Goal: Check status: Check status

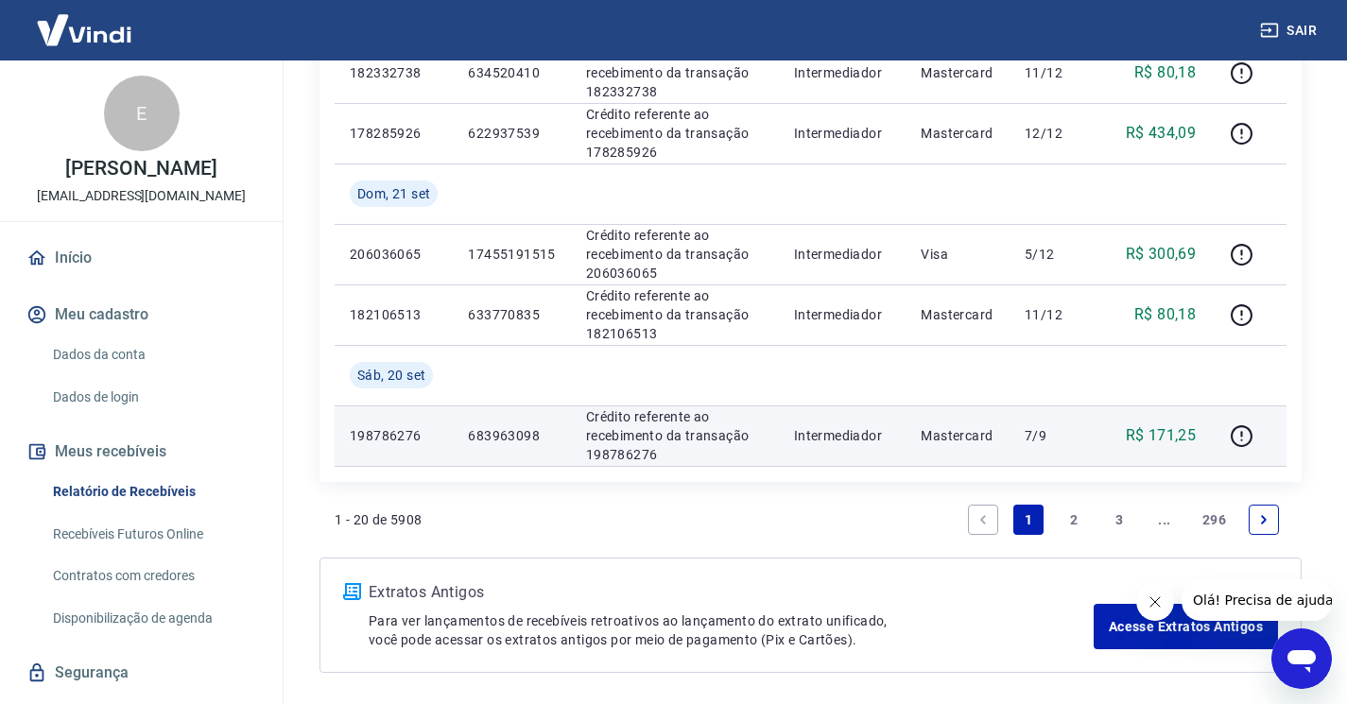
scroll to position [1384, 0]
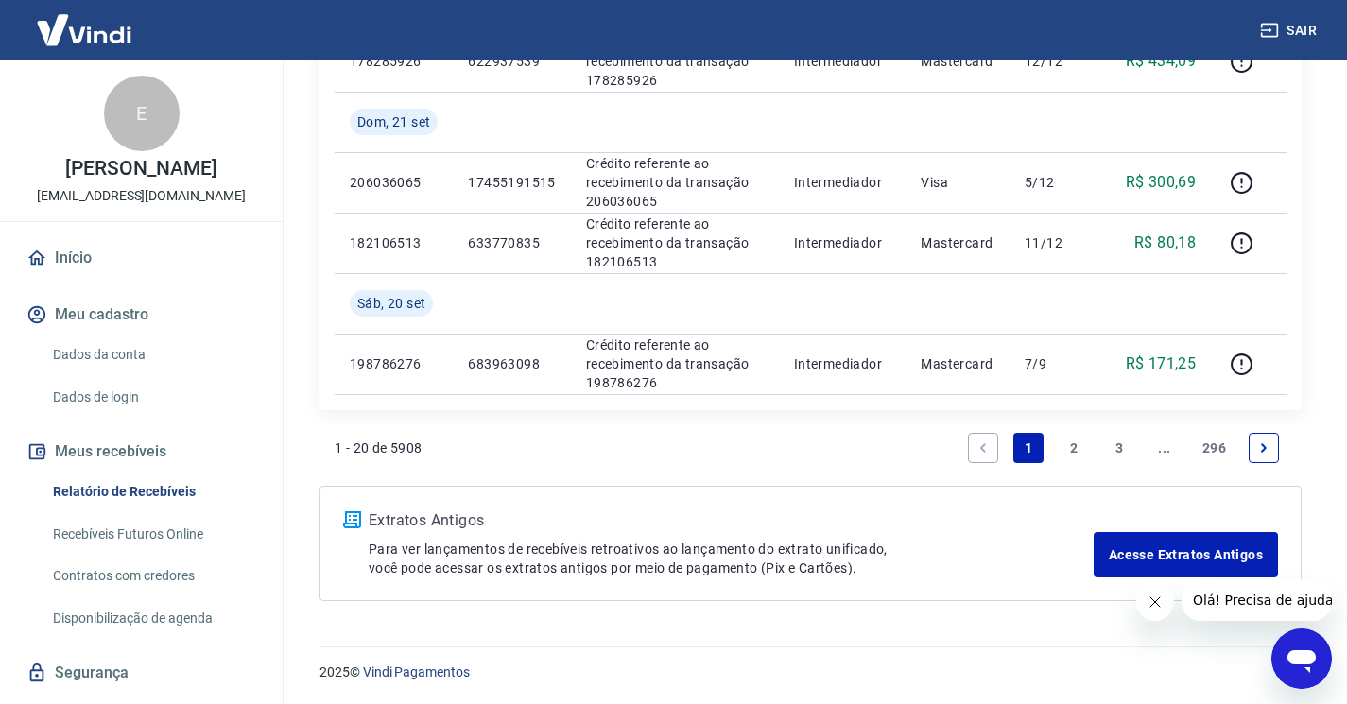
click at [1073, 451] on link "2" at bounding box center [1074, 448] width 30 height 30
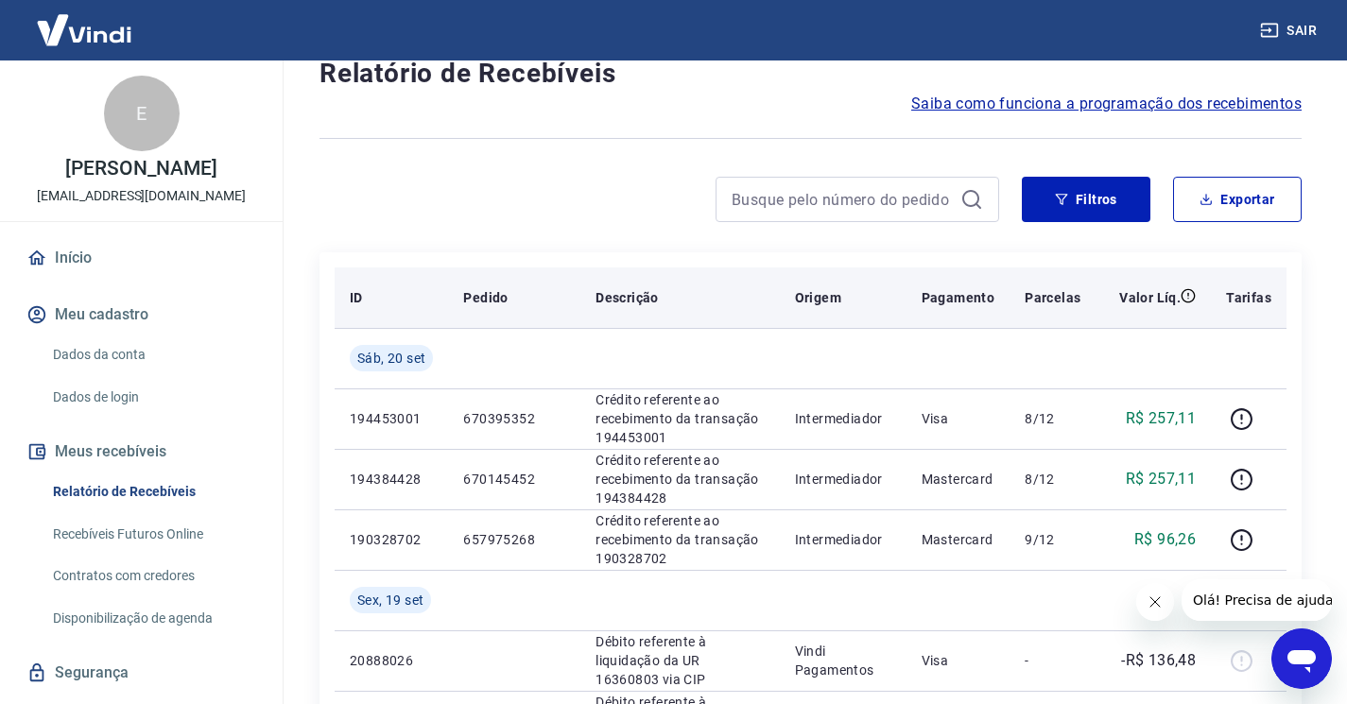
scroll to position [95, 0]
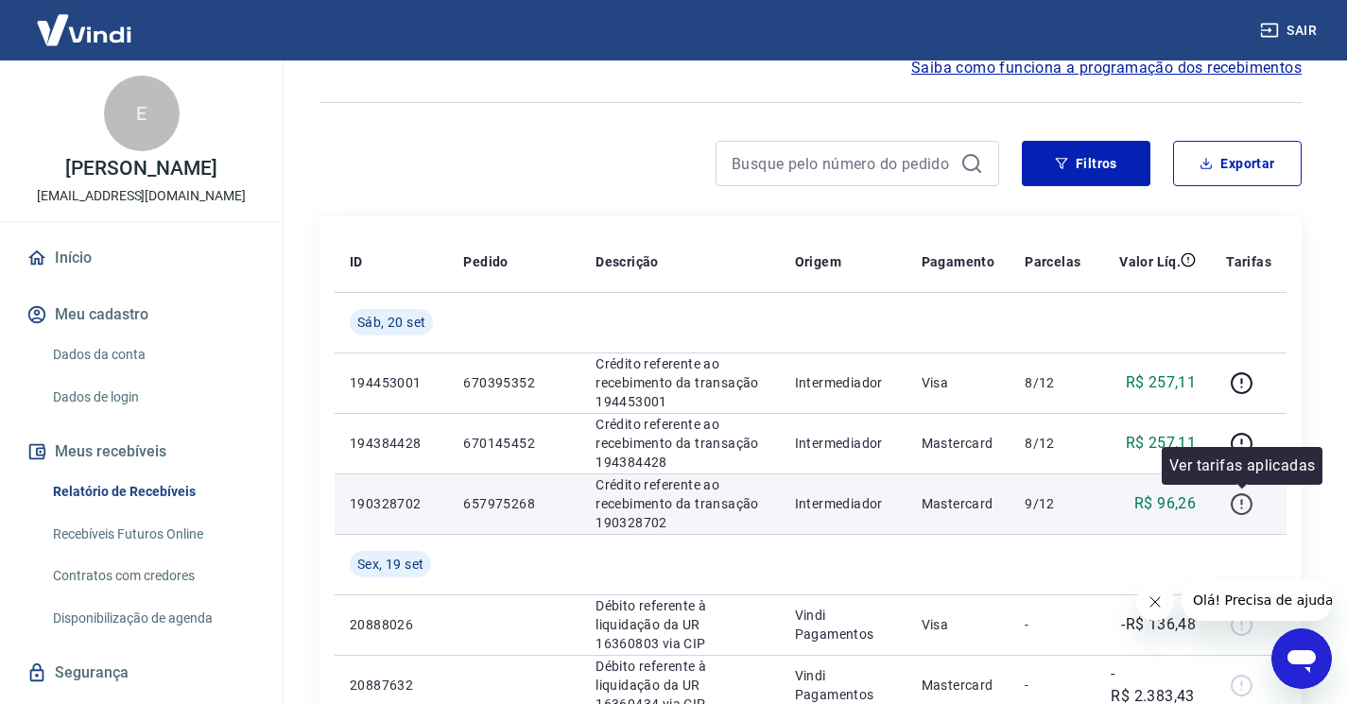
click at [1239, 508] on icon "button" at bounding box center [1242, 505] width 24 height 24
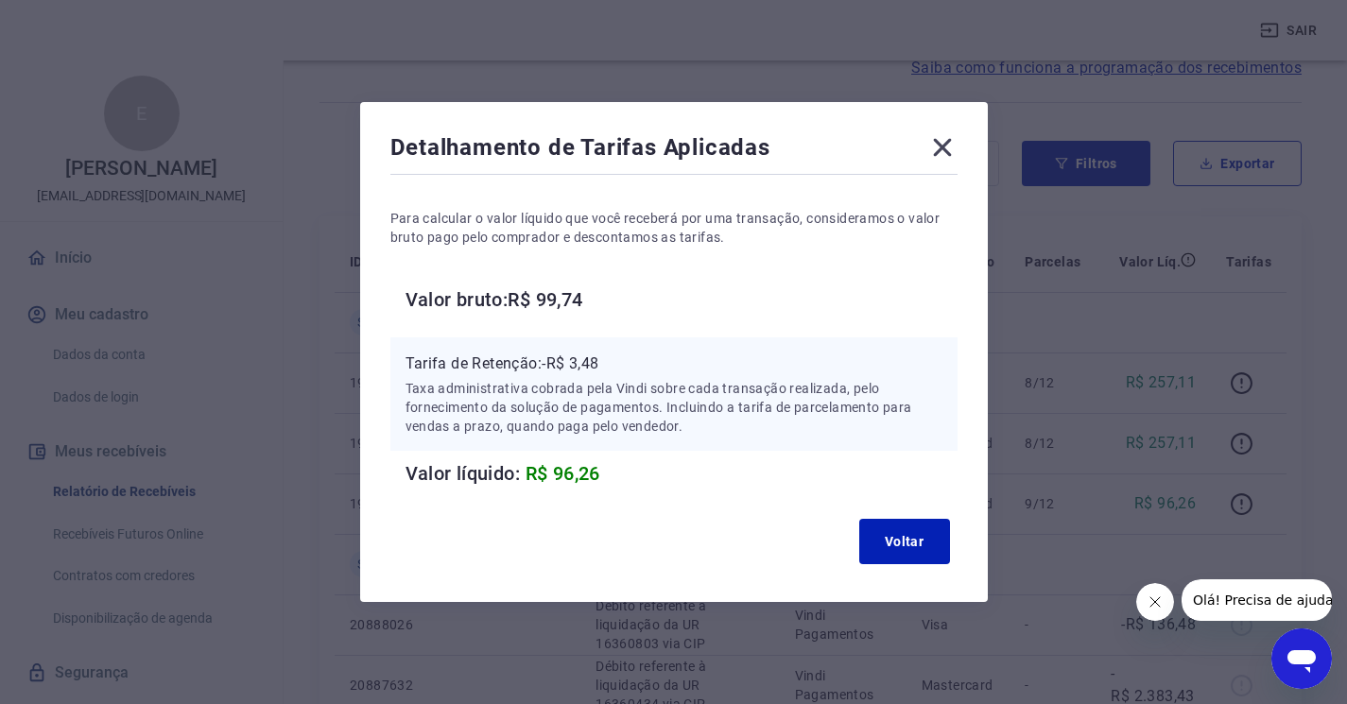
click at [951, 152] on icon at bounding box center [942, 147] width 30 height 30
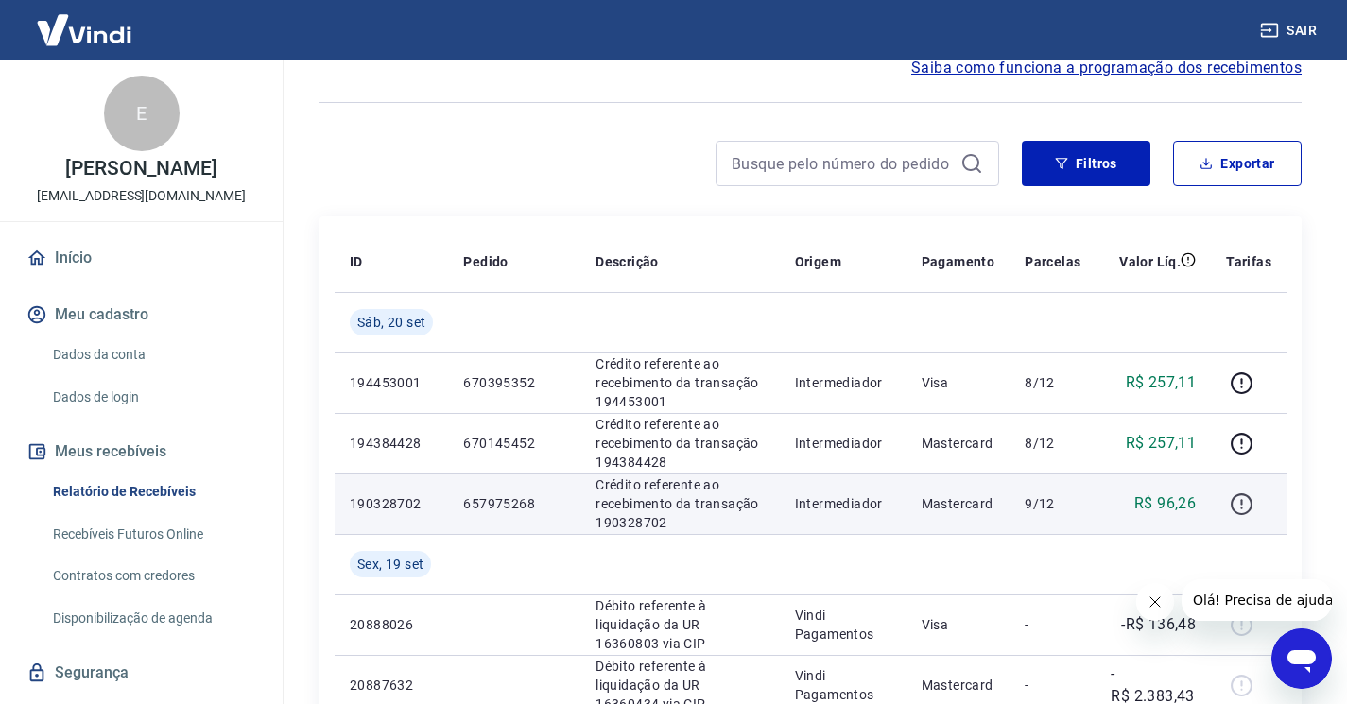
click at [1245, 506] on icon "button" at bounding box center [1242, 505] width 24 height 24
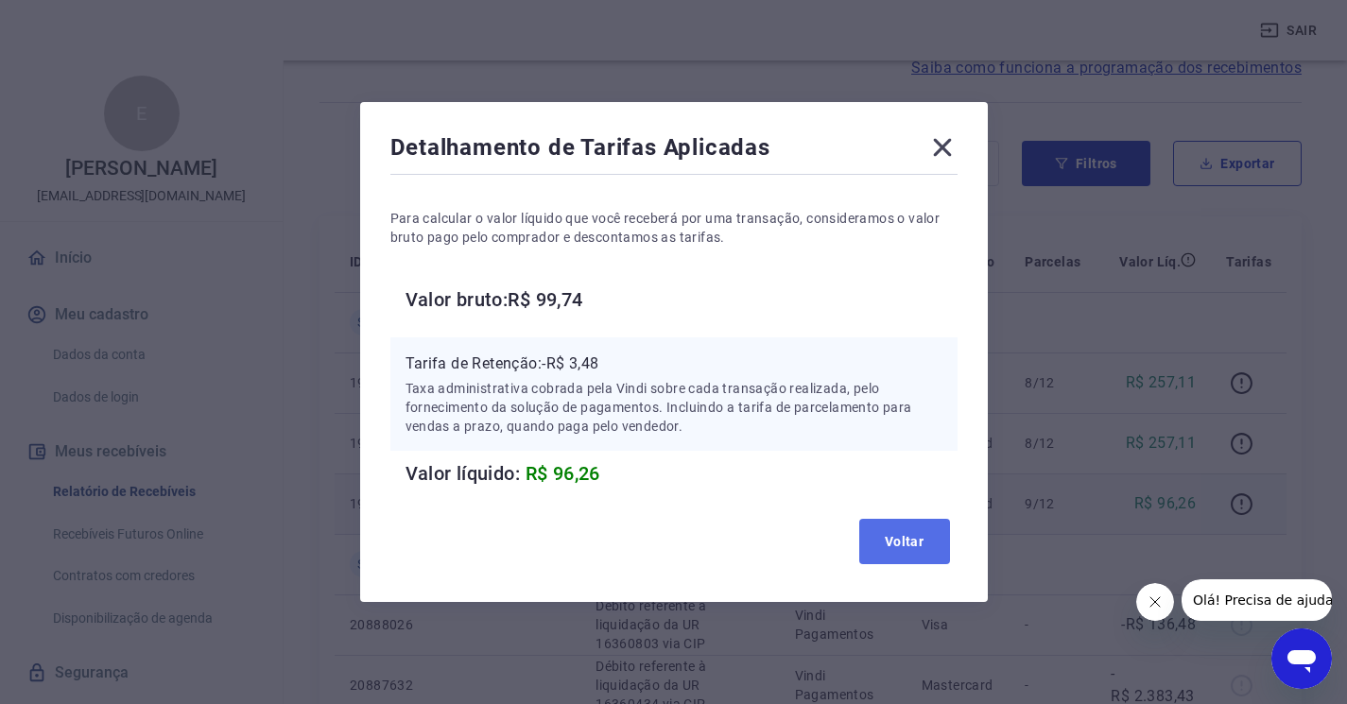
click at [917, 541] on button "Voltar" at bounding box center [904, 541] width 91 height 45
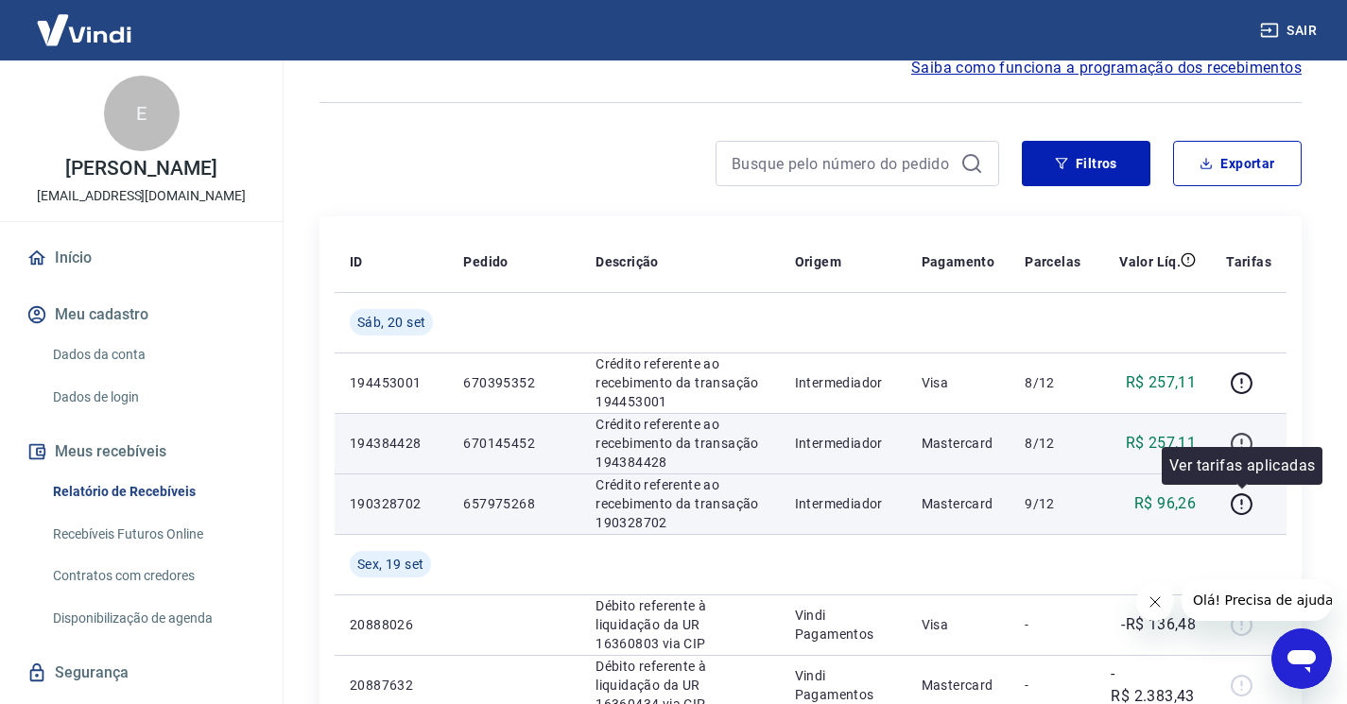
click at [1245, 439] on icon "button" at bounding box center [1242, 444] width 24 height 24
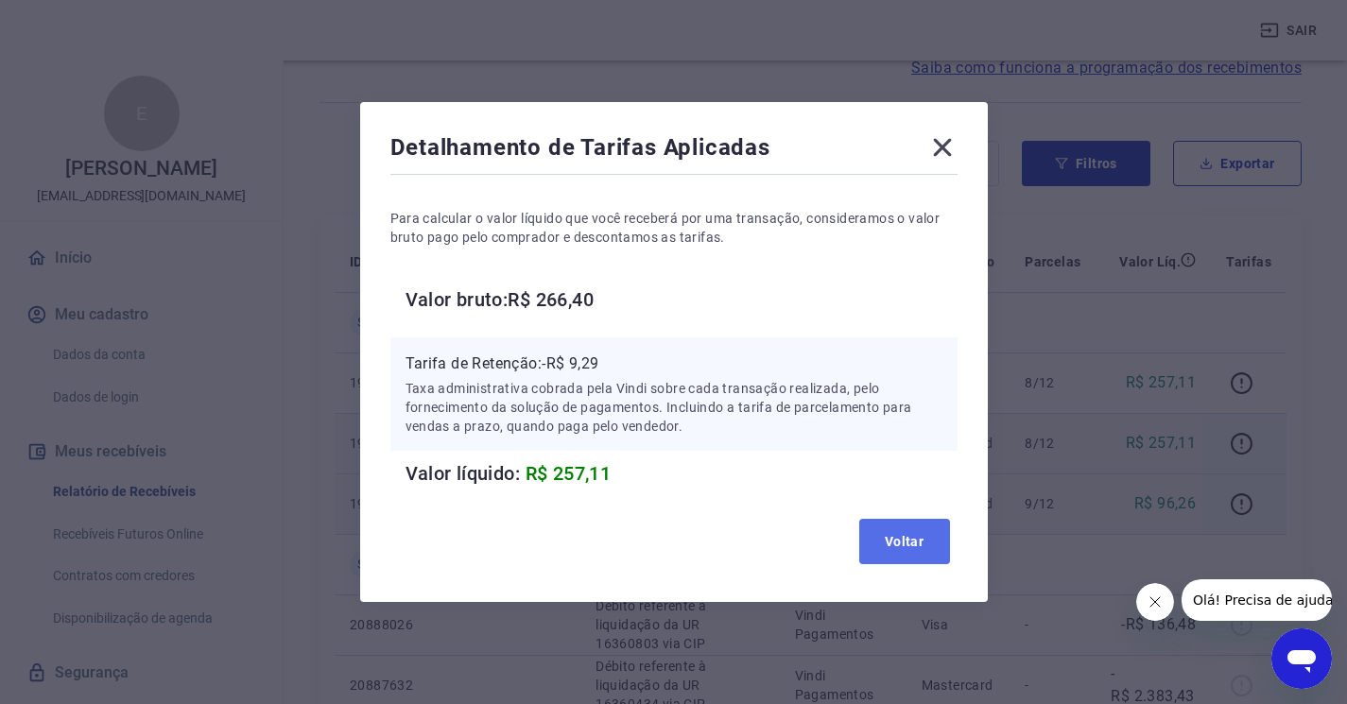
click at [903, 550] on button "Voltar" at bounding box center [904, 541] width 91 height 45
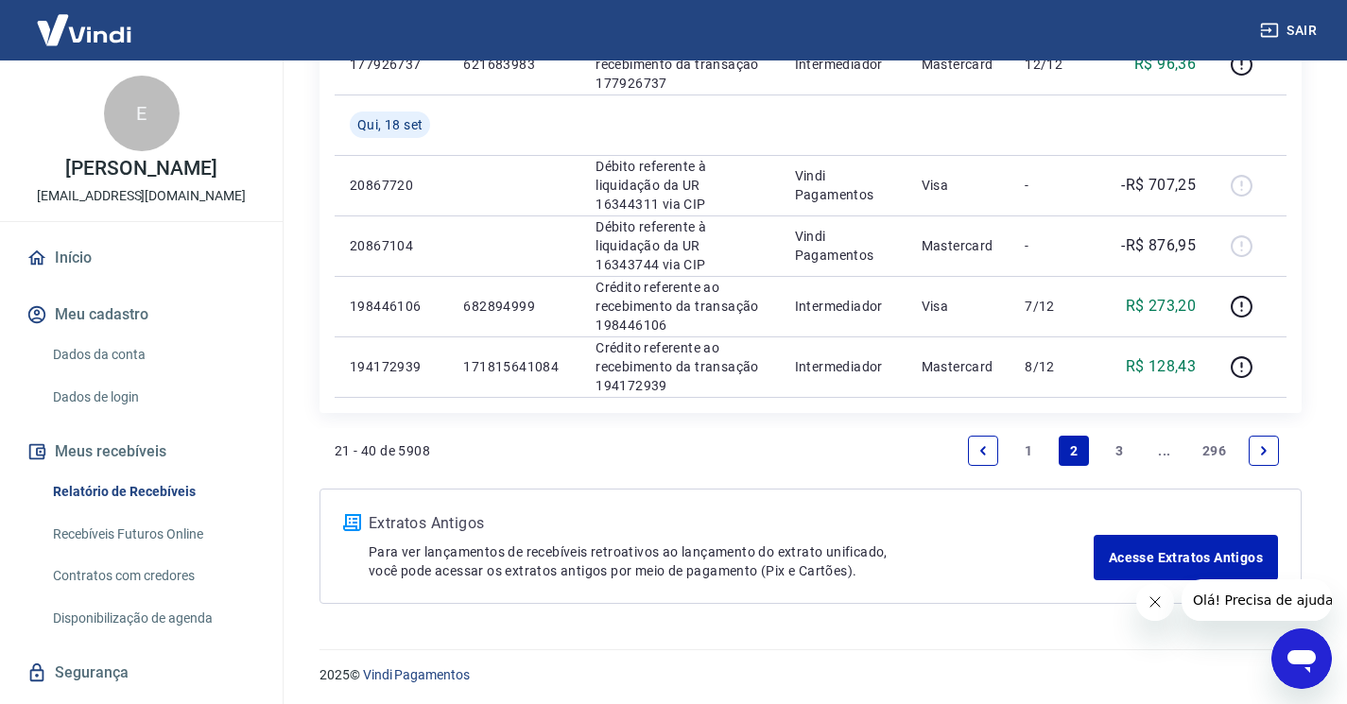
scroll to position [1384, 0]
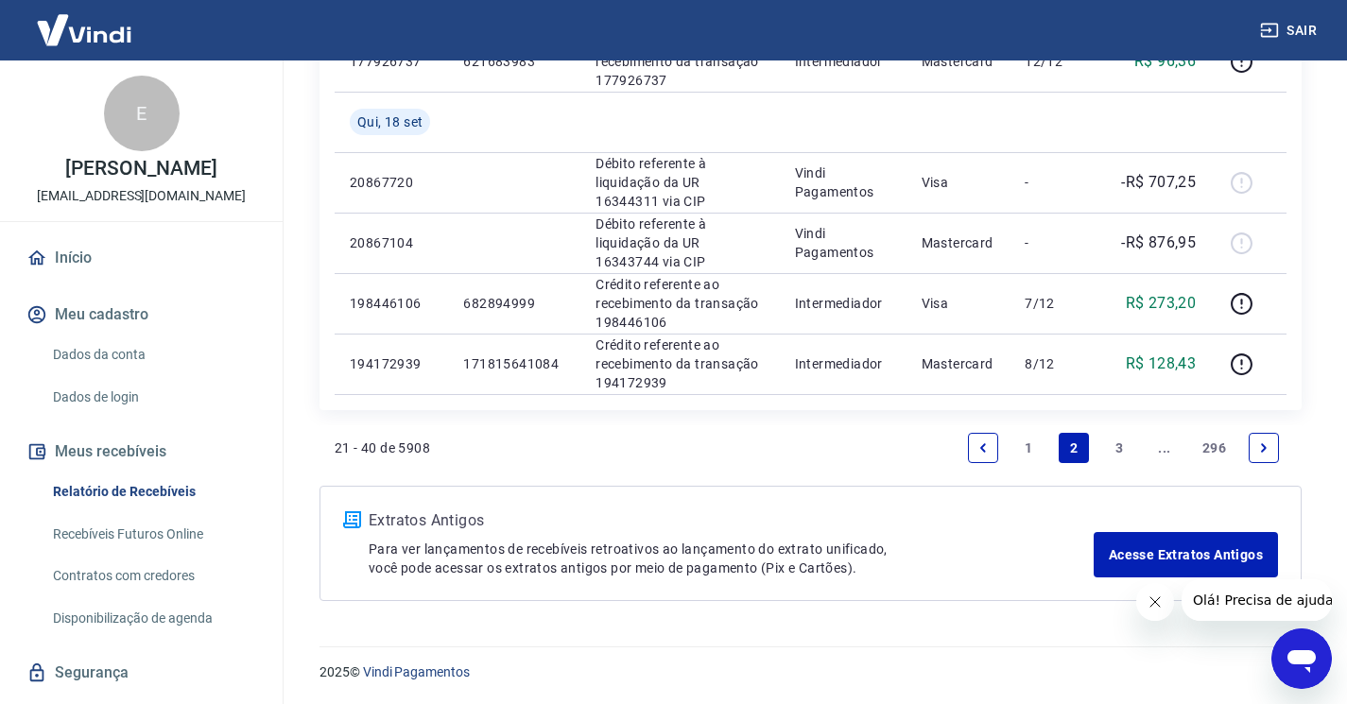
click at [1033, 447] on link "1" at bounding box center [1028, 448] width 30 height 30
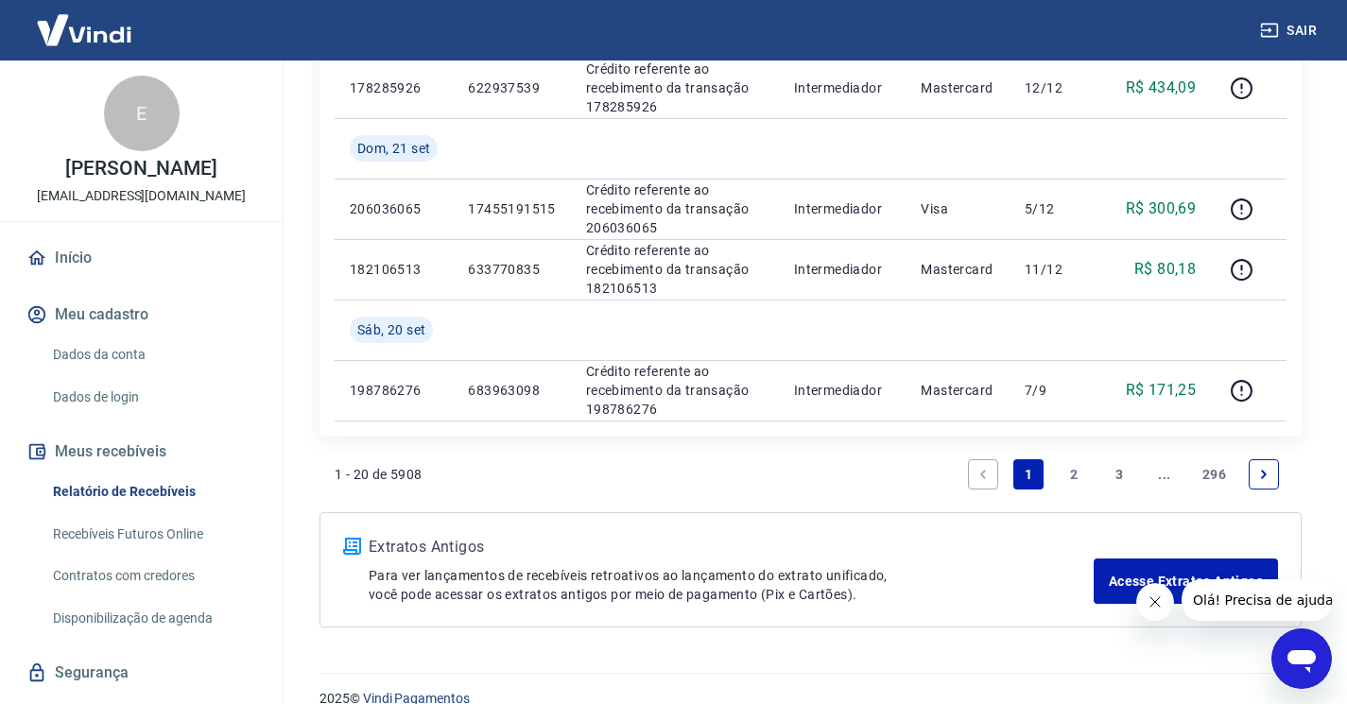
scroll to position [1384, 0]
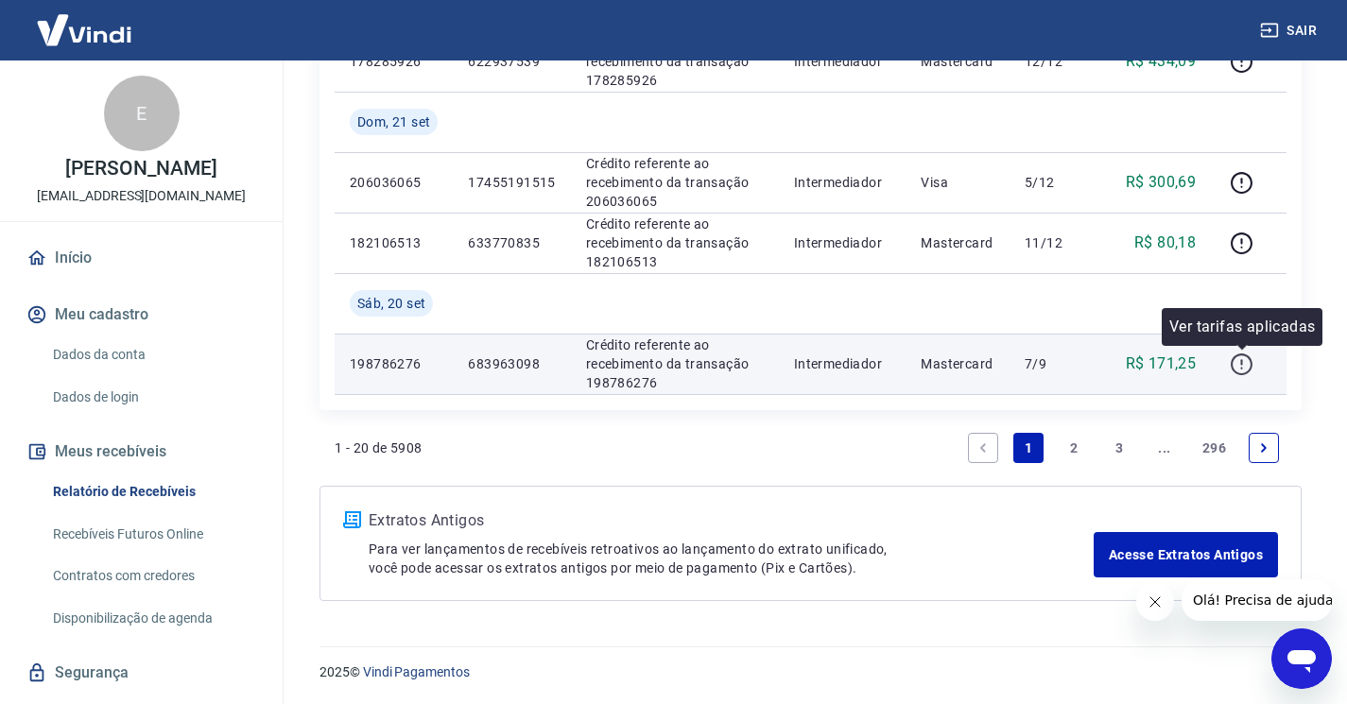
click at [1248, 366] on icon "button" at bounding box center [1242, 365] width 24 height 24
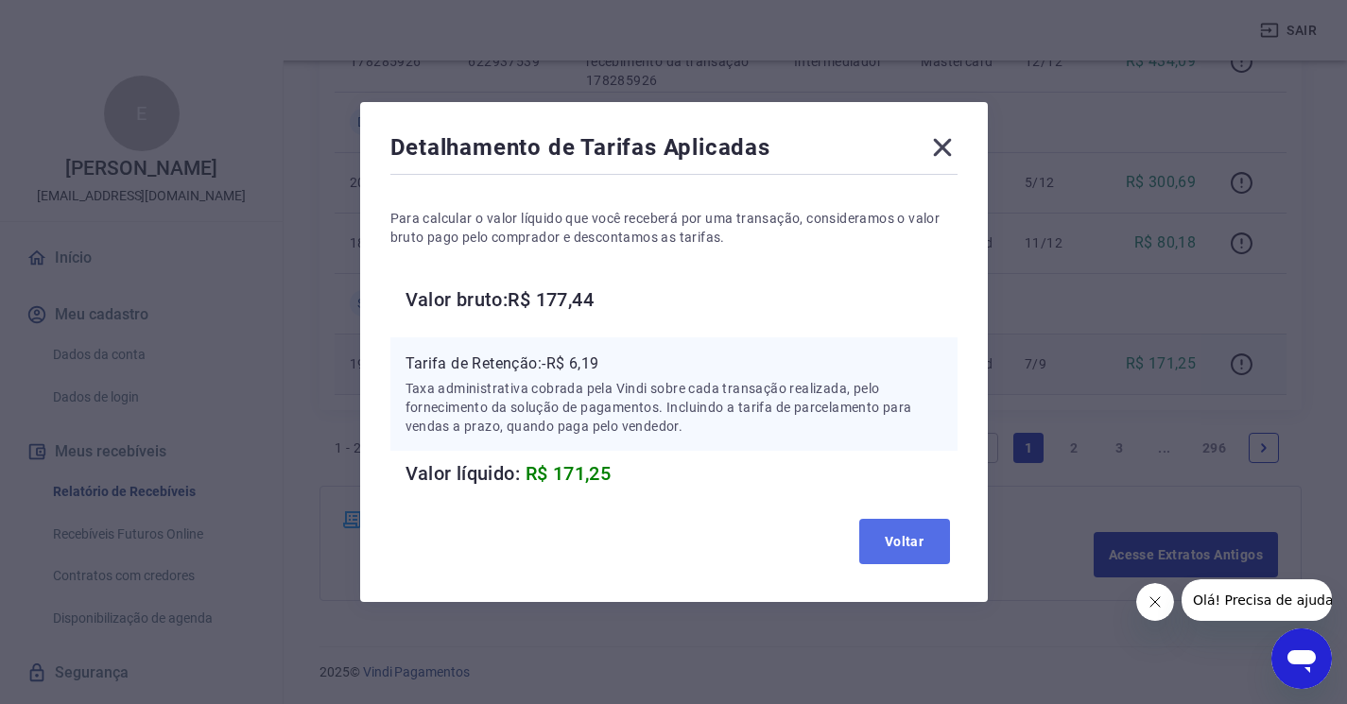
click at [924, 546] on button "Voltar" at bounding box center [904, 541] width 91 height 45
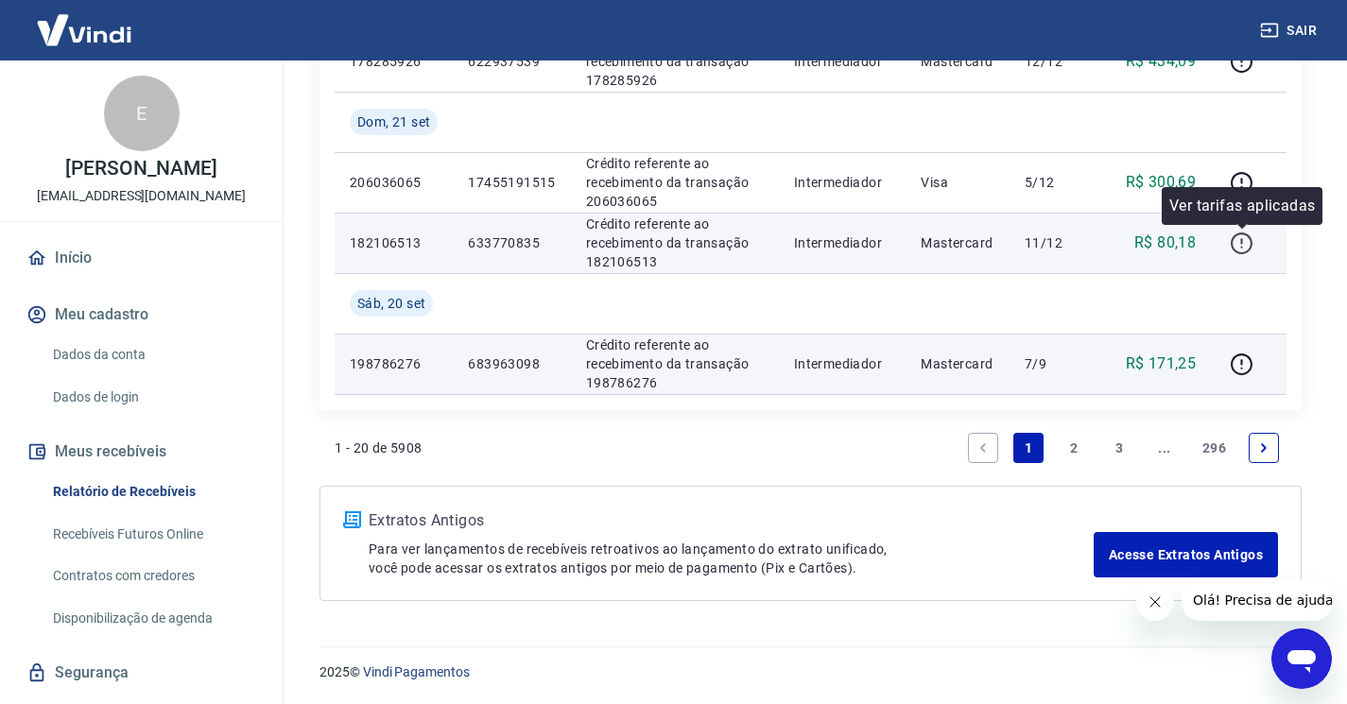
click at [1234, 247] on icon "button" at bounding box center [1242, 244] width 22 height 22
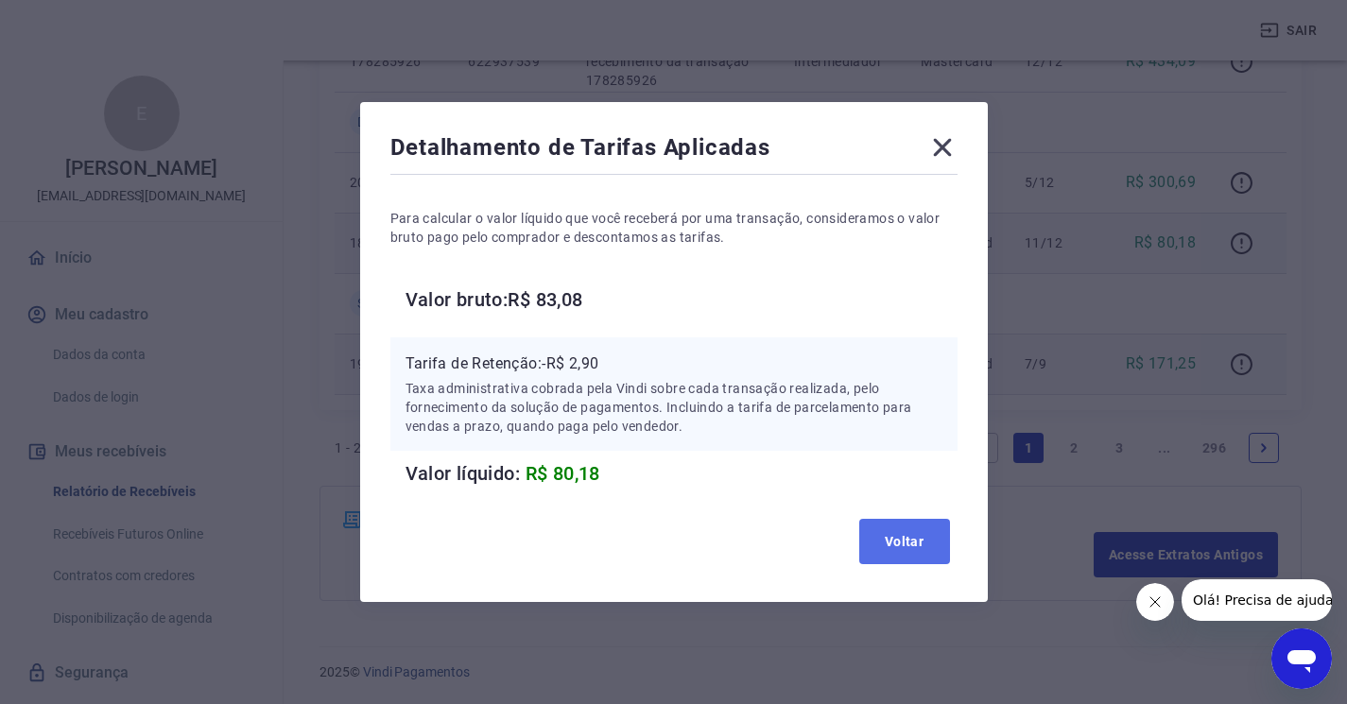
click at [867, 542] on button "Voltar" at bounding box center [904, 541] width 91 height 45
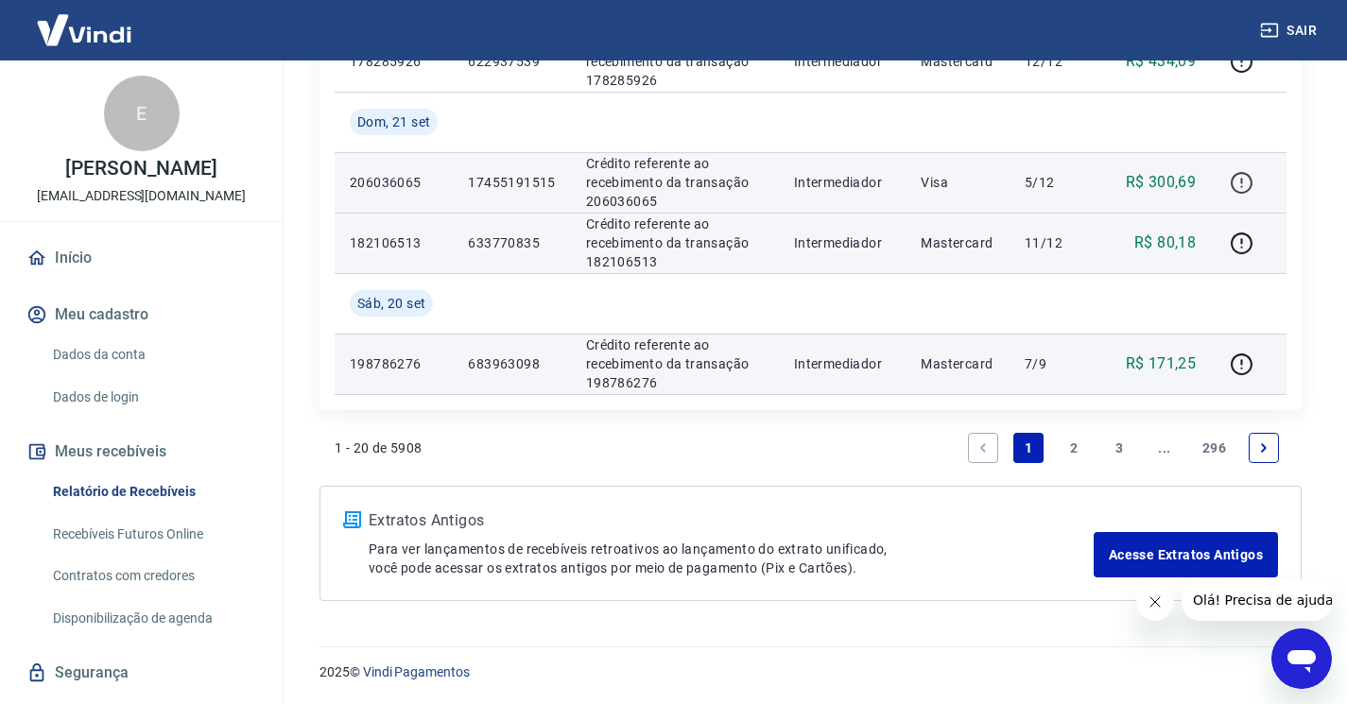
click at [1246, 174] on icon "button" at bounding box center [1242, 183] width 24 height 24
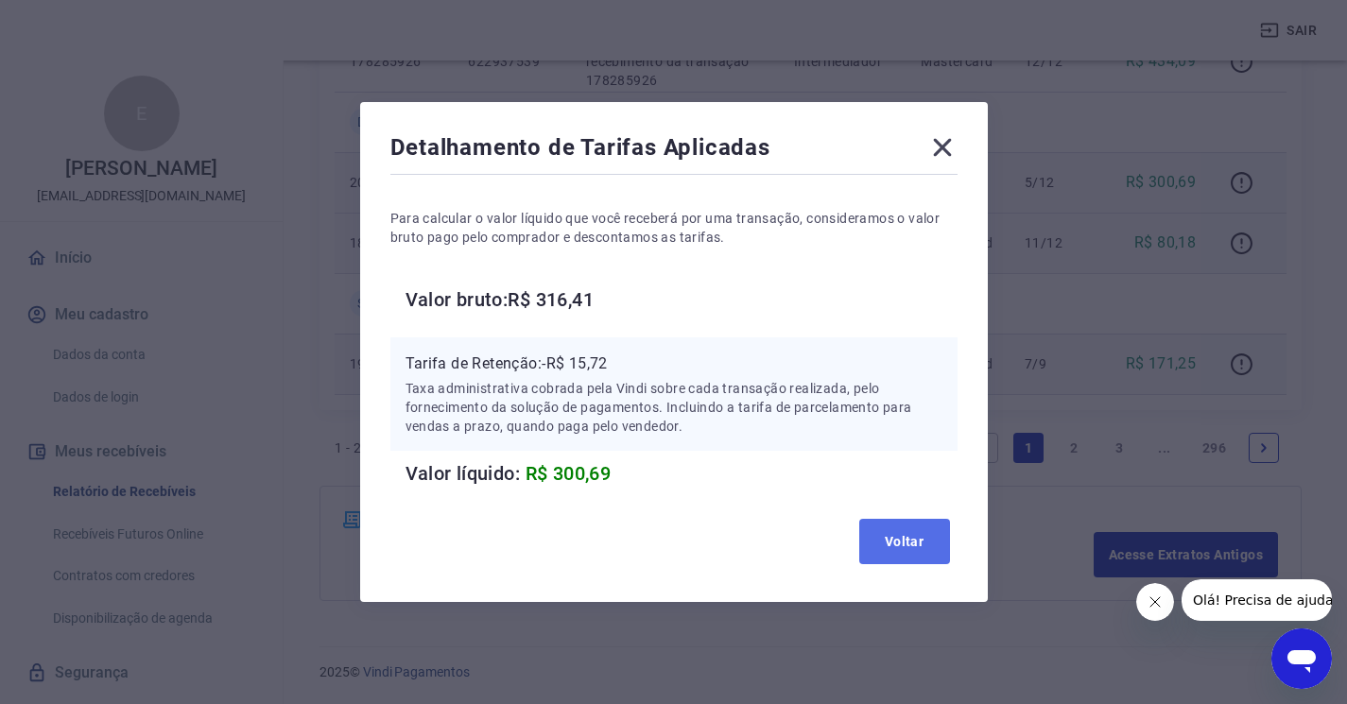
click at [914, 533] on button "Voltar" at bounding box center [904, 541] width 91 height 45
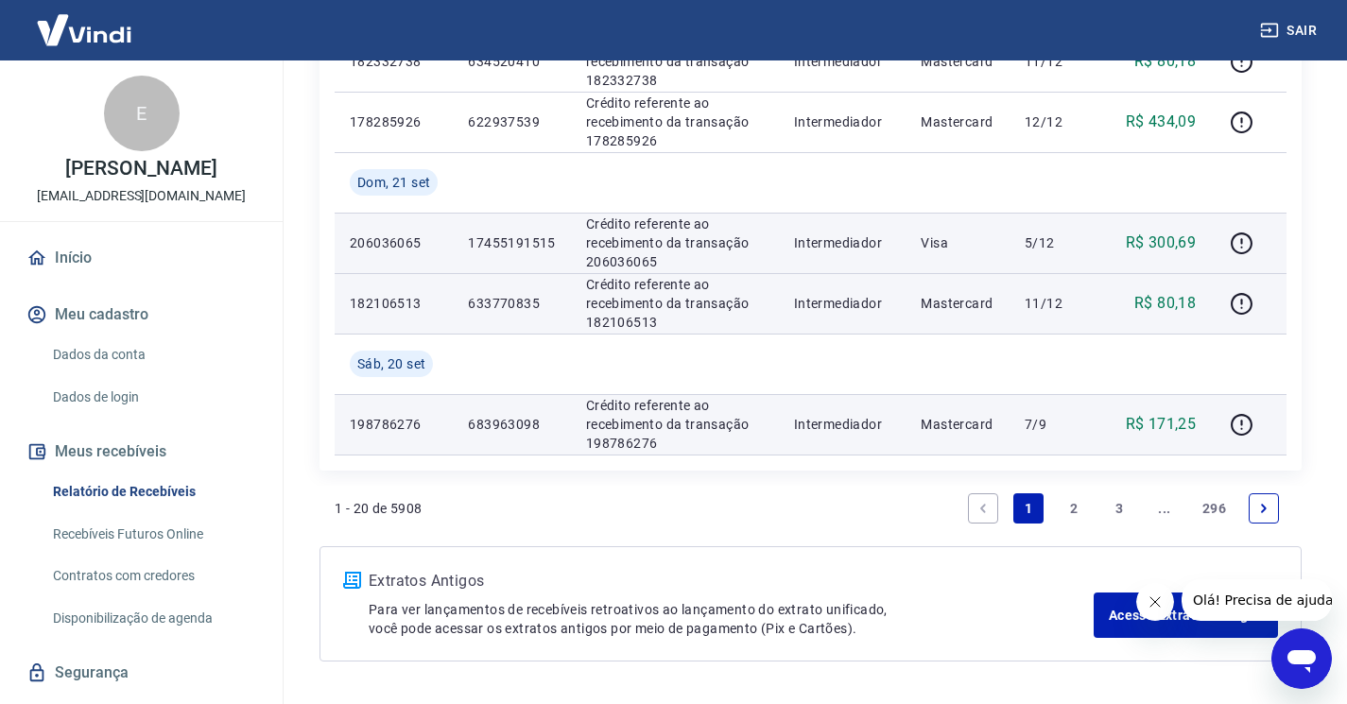
scroll to position [1290, 0]
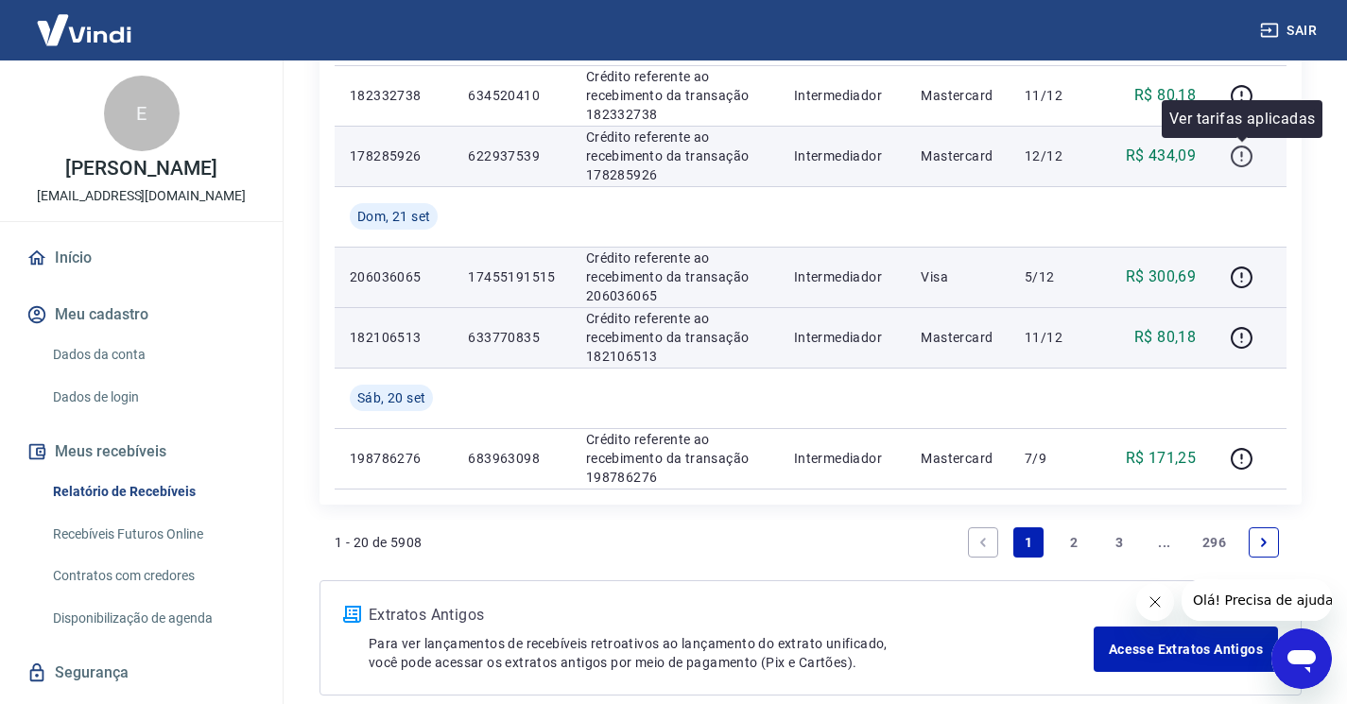
click at [1239, 146] on icon "button" at bounding box center [1242, 157] width 22 height 22
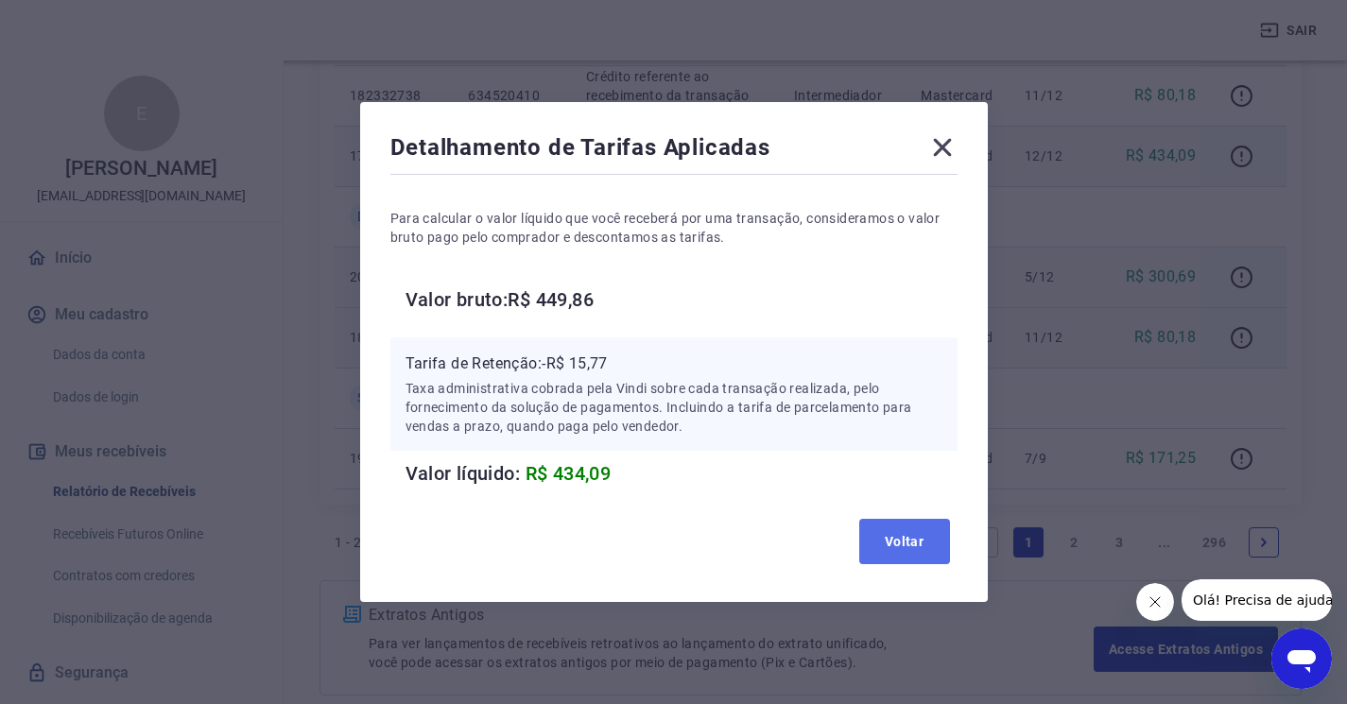
click at [921, 538] on button "Voltar" at bounding box center [904, 541] width 91 height 45
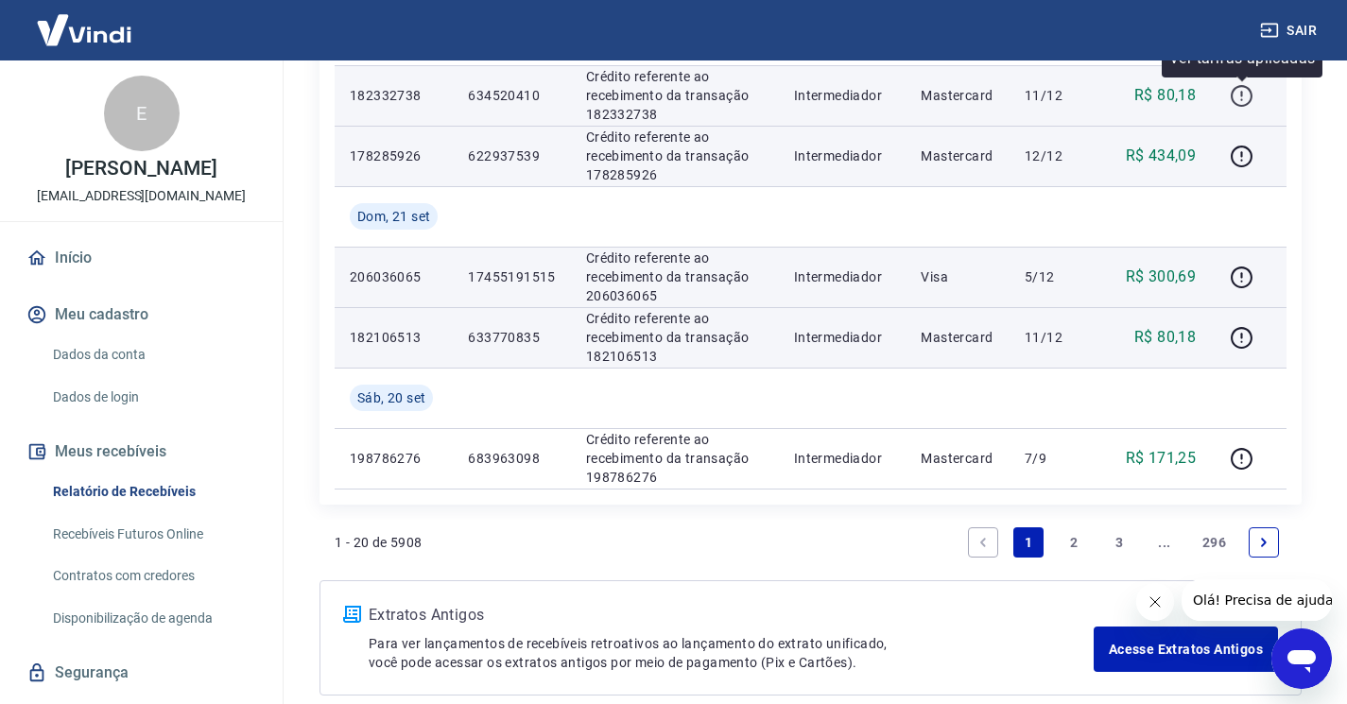
click at [1242, 85] on icon "button" at bounding box center [1242, 96] width 22 height 22
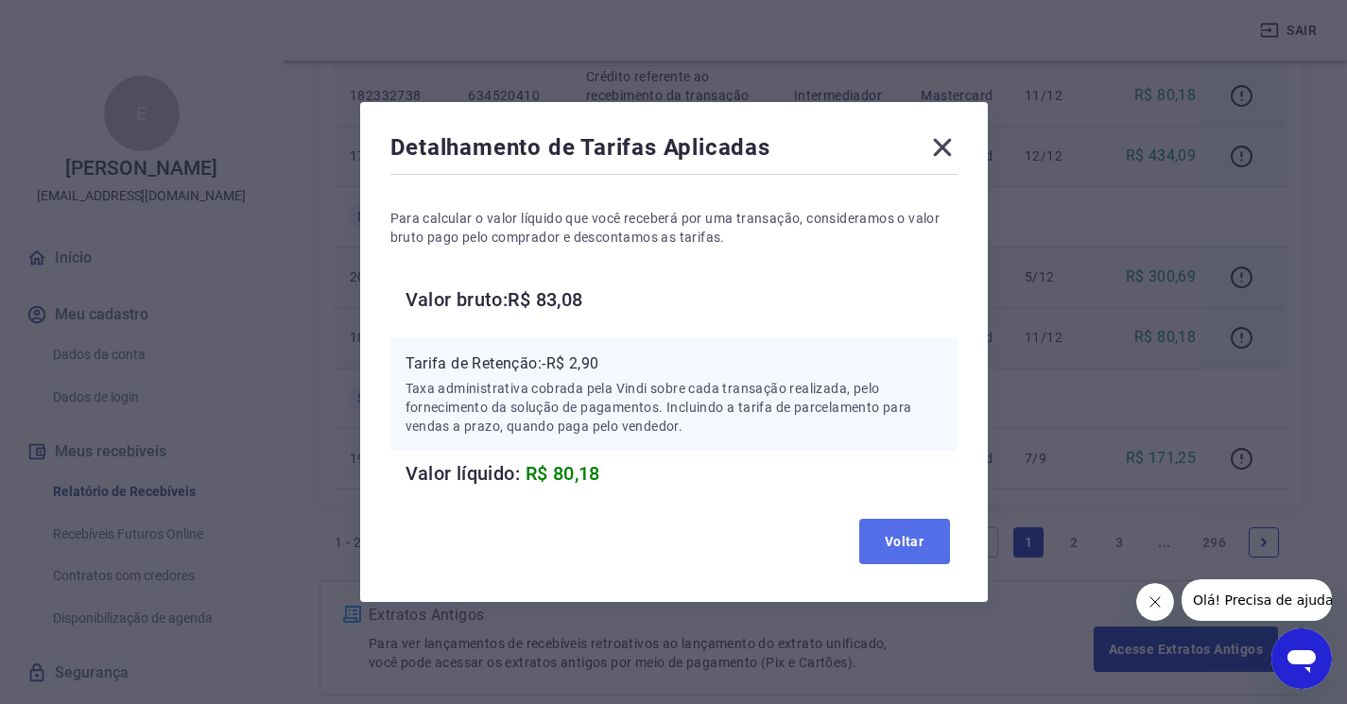
click at [906, 540] on button "Voltar" at bounding box center [904, 541] width 91 height 45
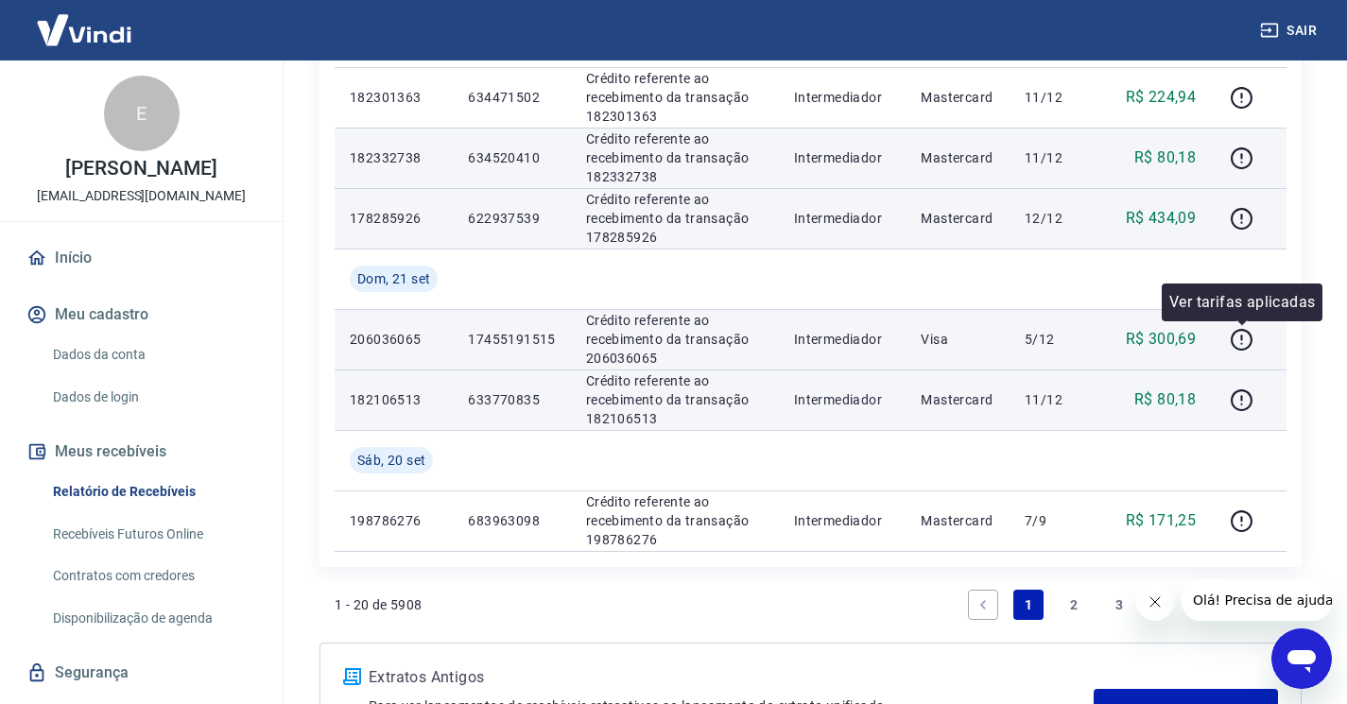
scroll to position [1195, 0]
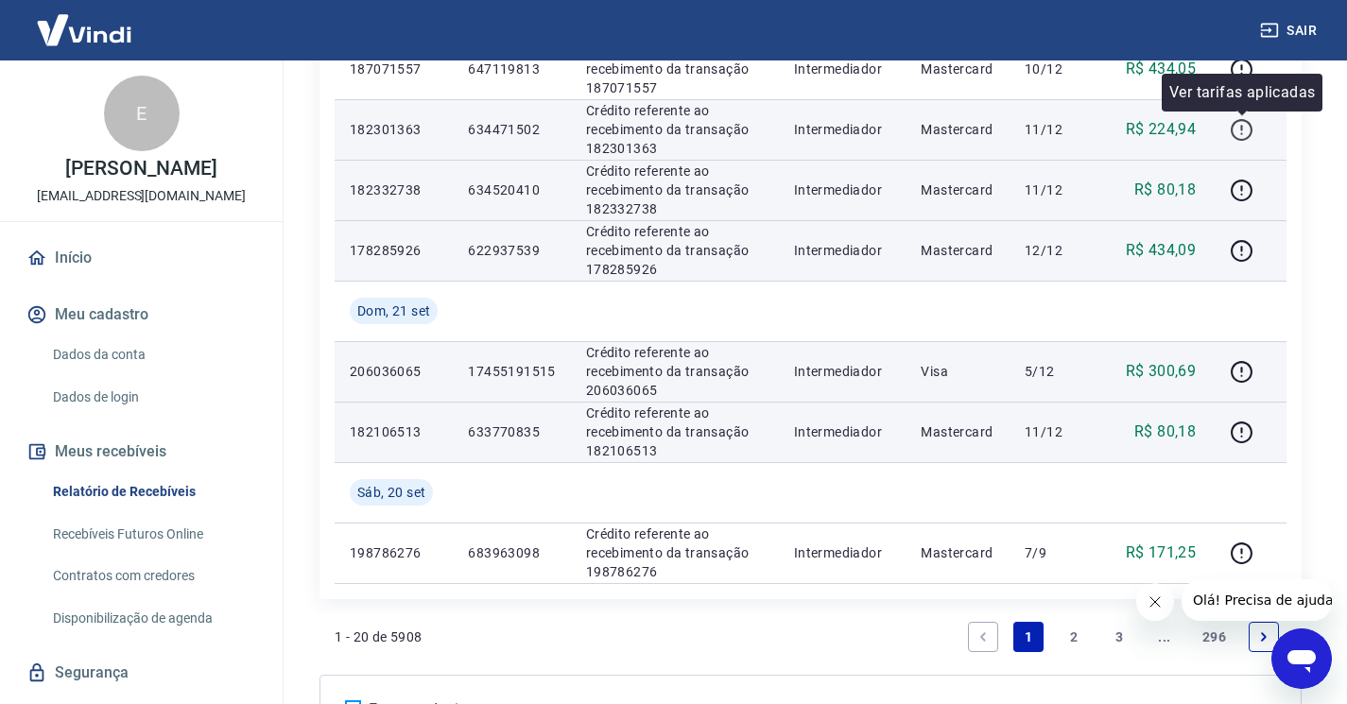
click at [1236, 132] on icon "button" at bounding box center [1242, 130] width 24 height 24
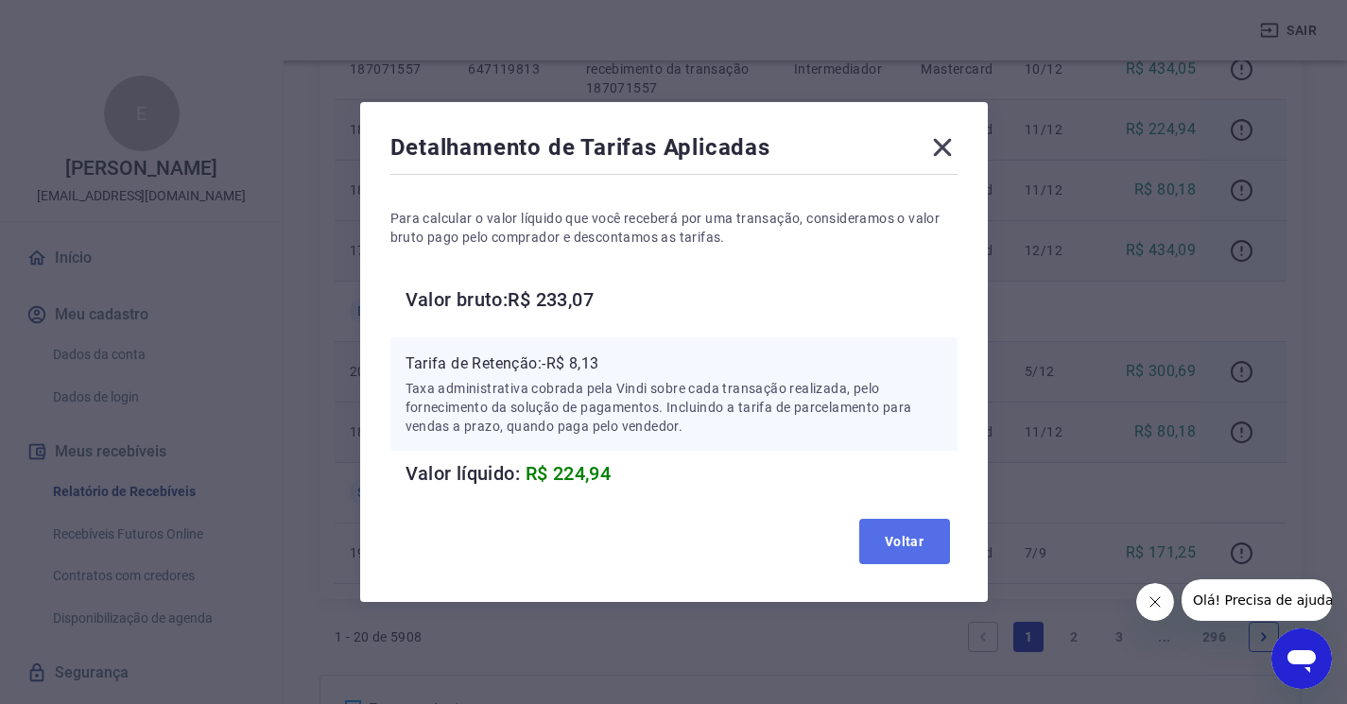
click at [901, 531] on button "Voltar" at bounding box center [904, 541] width 91 height 45
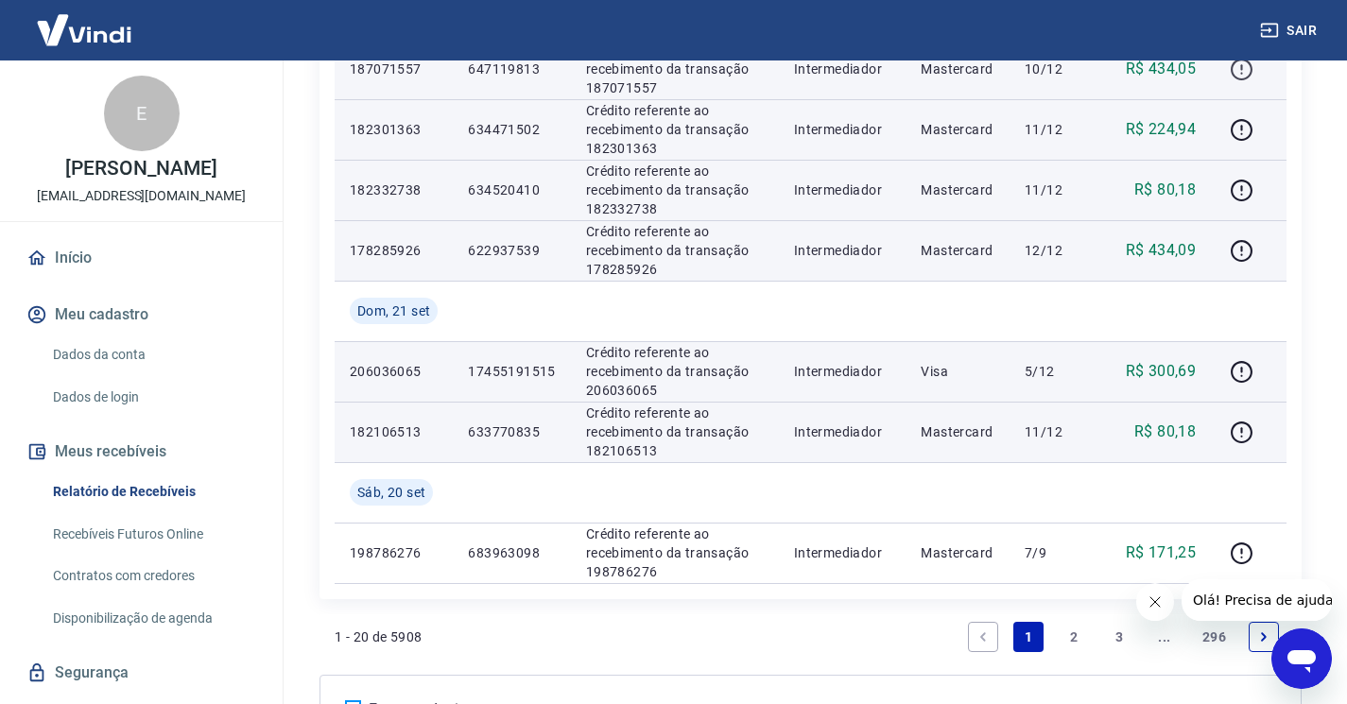
click at [1243, 69] on icon "button" at bounding box center [1242, 70] width 24 height 24
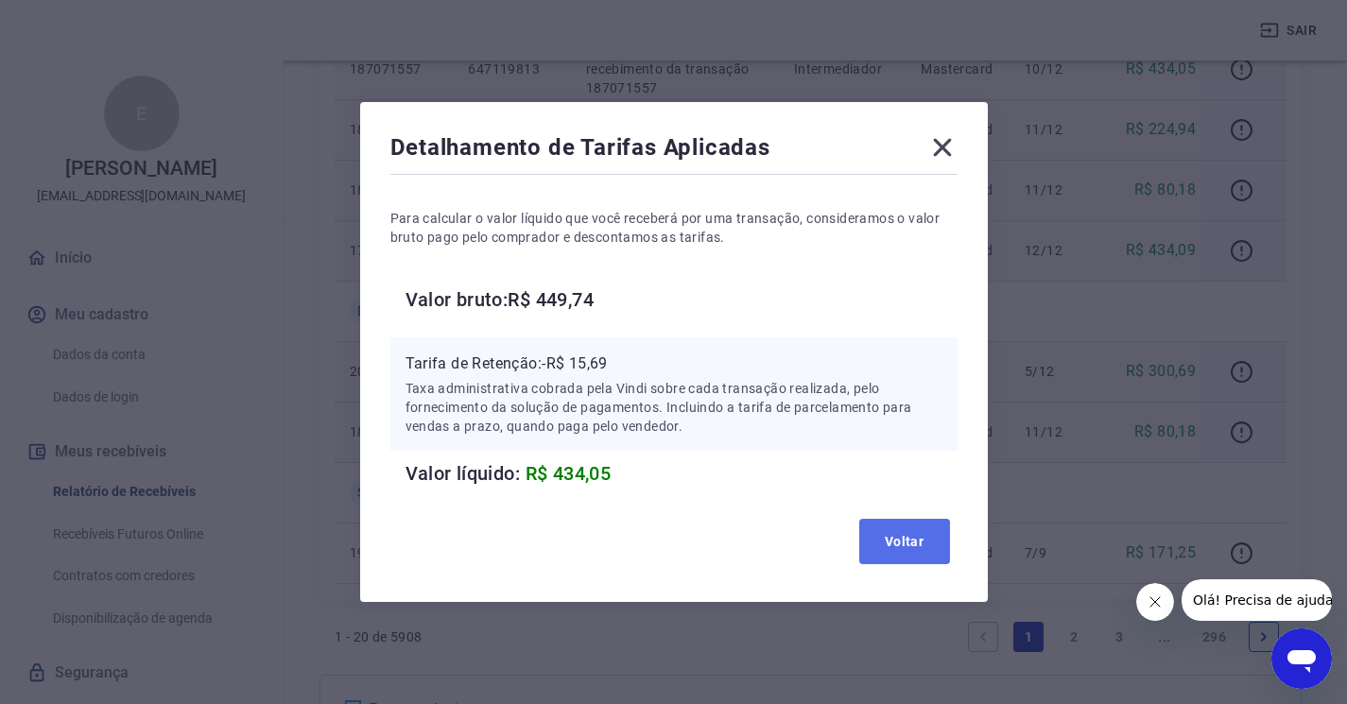
click at [930, 540] on button "Voltar" at bounding box center [904, 541] width 91 height 45
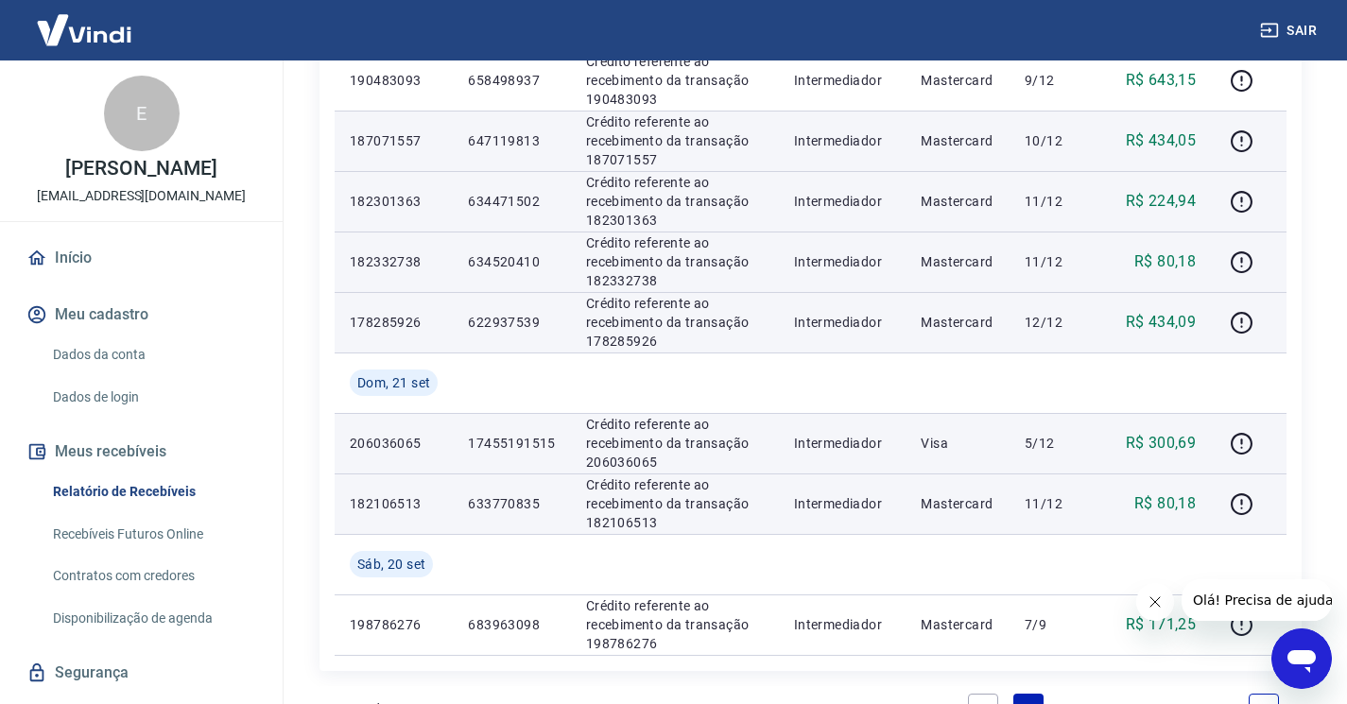
scroll to position [1100, 0]
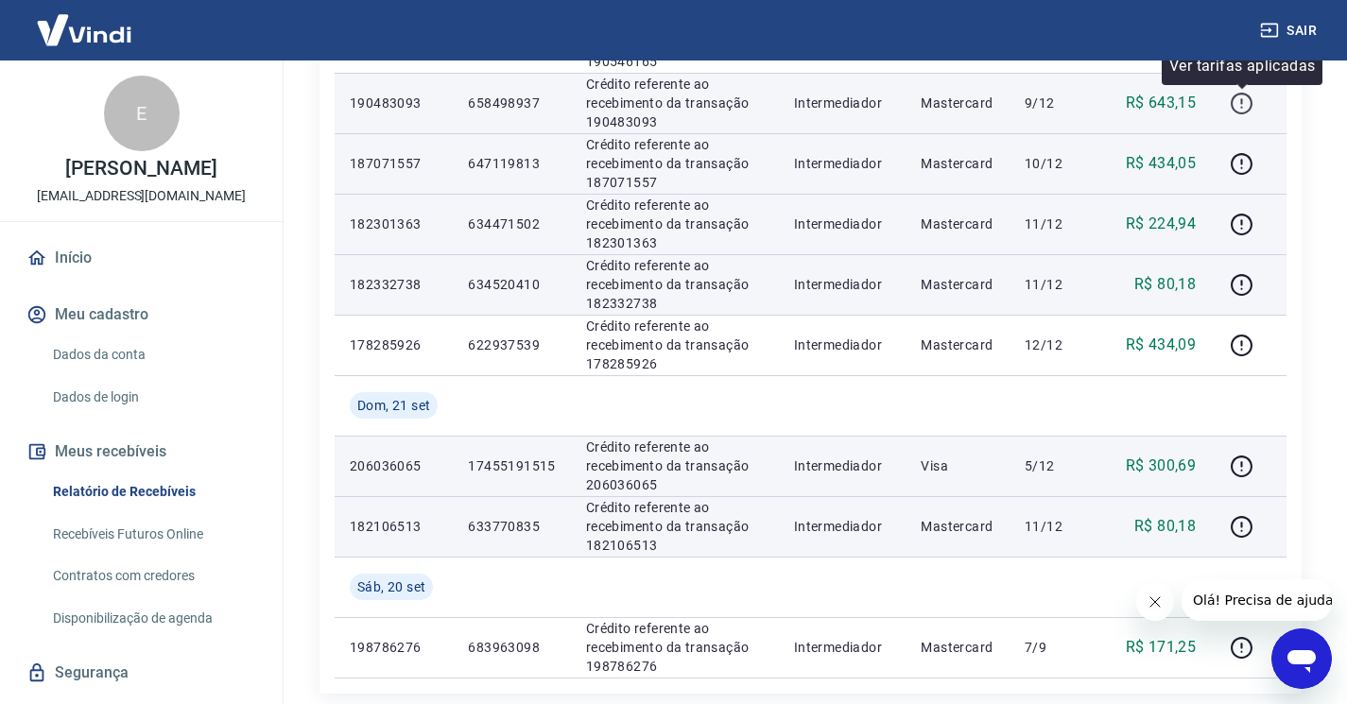
click at [1241, 101] on icon "button" at bounding box center [1242, 104] width 24 height 24
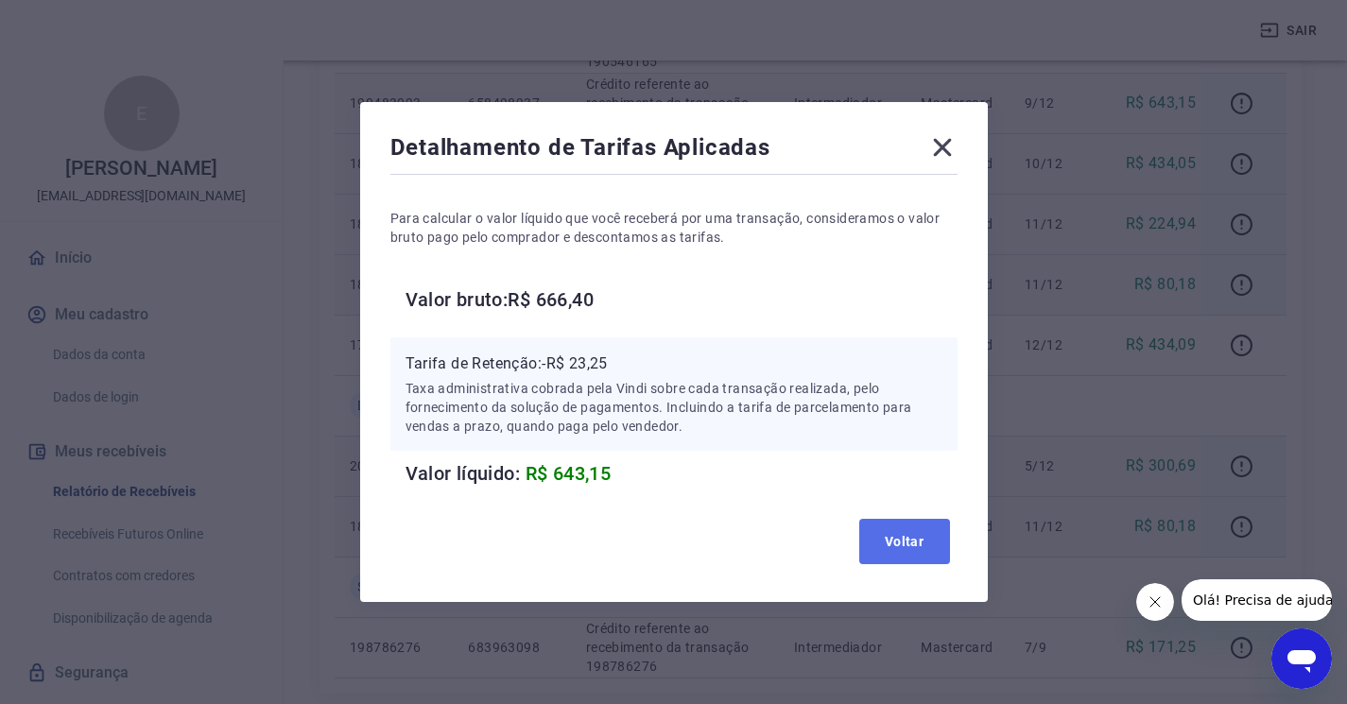
click at [914, 546] on button "Voltar" at bounding box center [904, 541] width 91 height 45
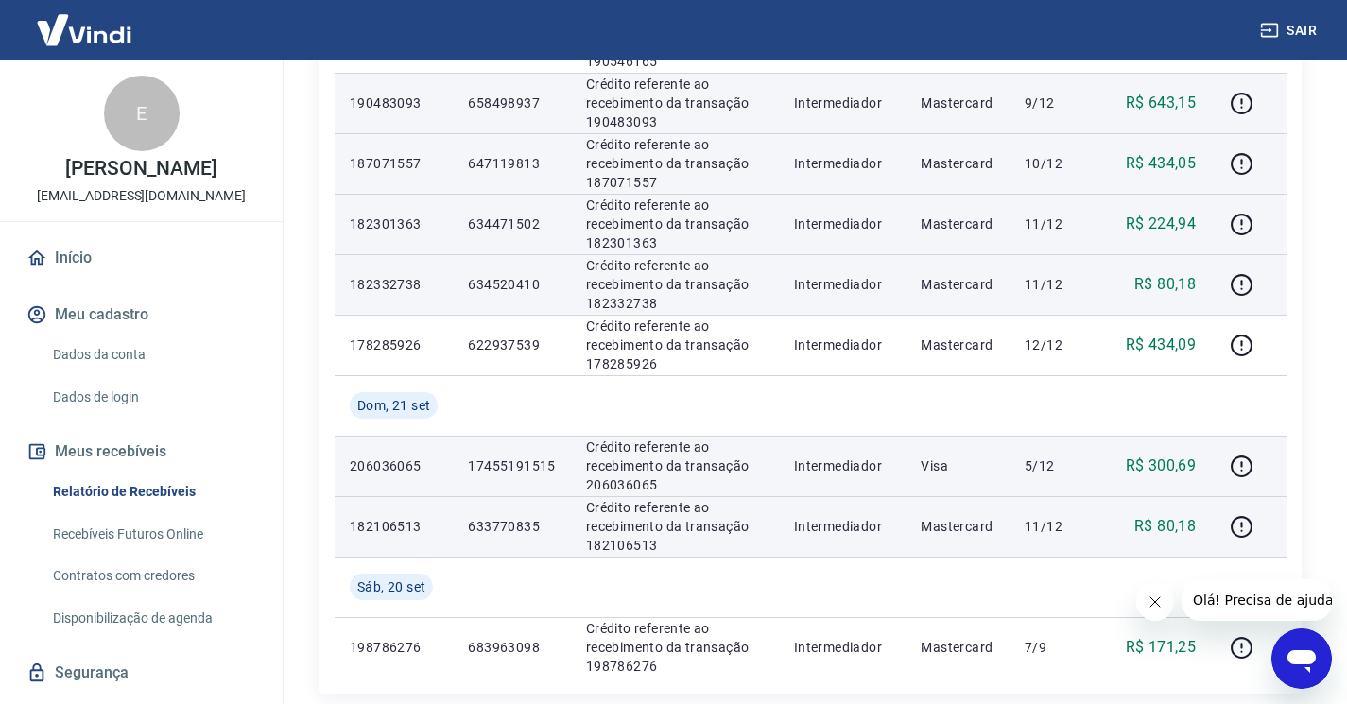
scroll to position [1006, 0]
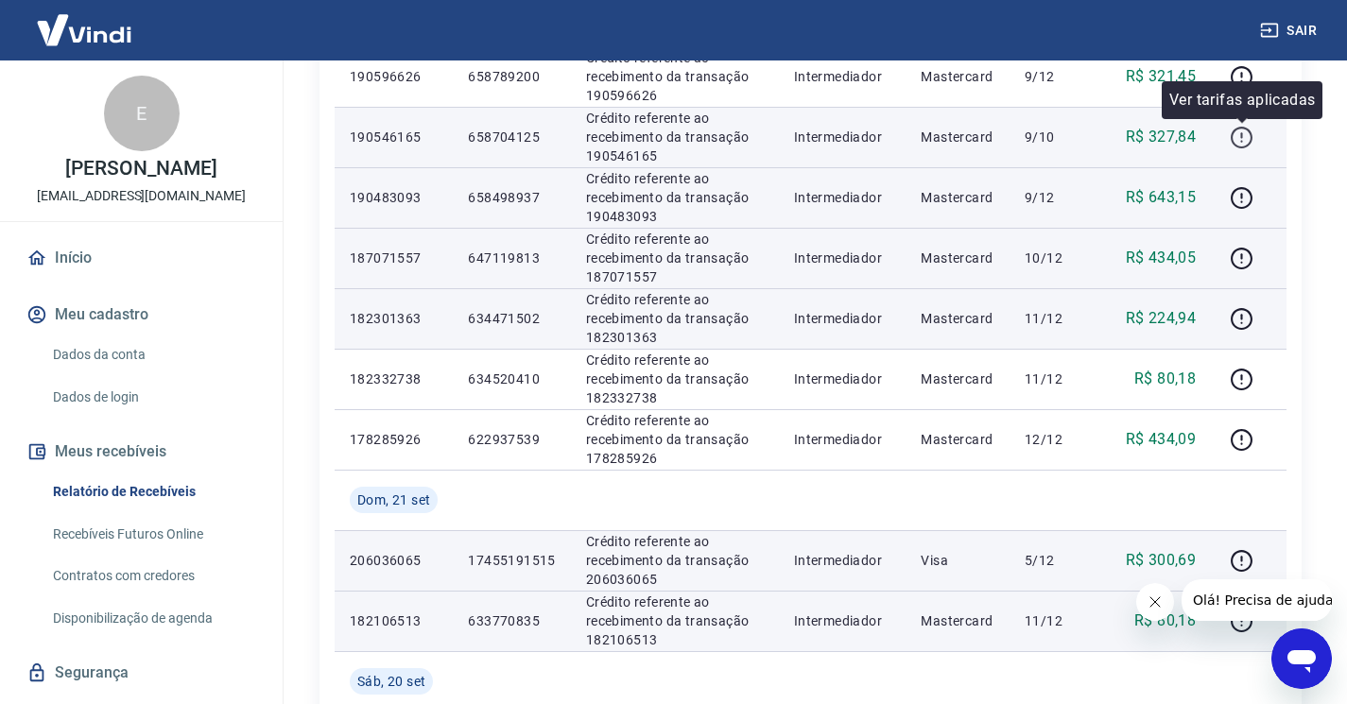
click at [1245, 134] on icon "button" at bounding box center [1242, 138] width 24 height 24
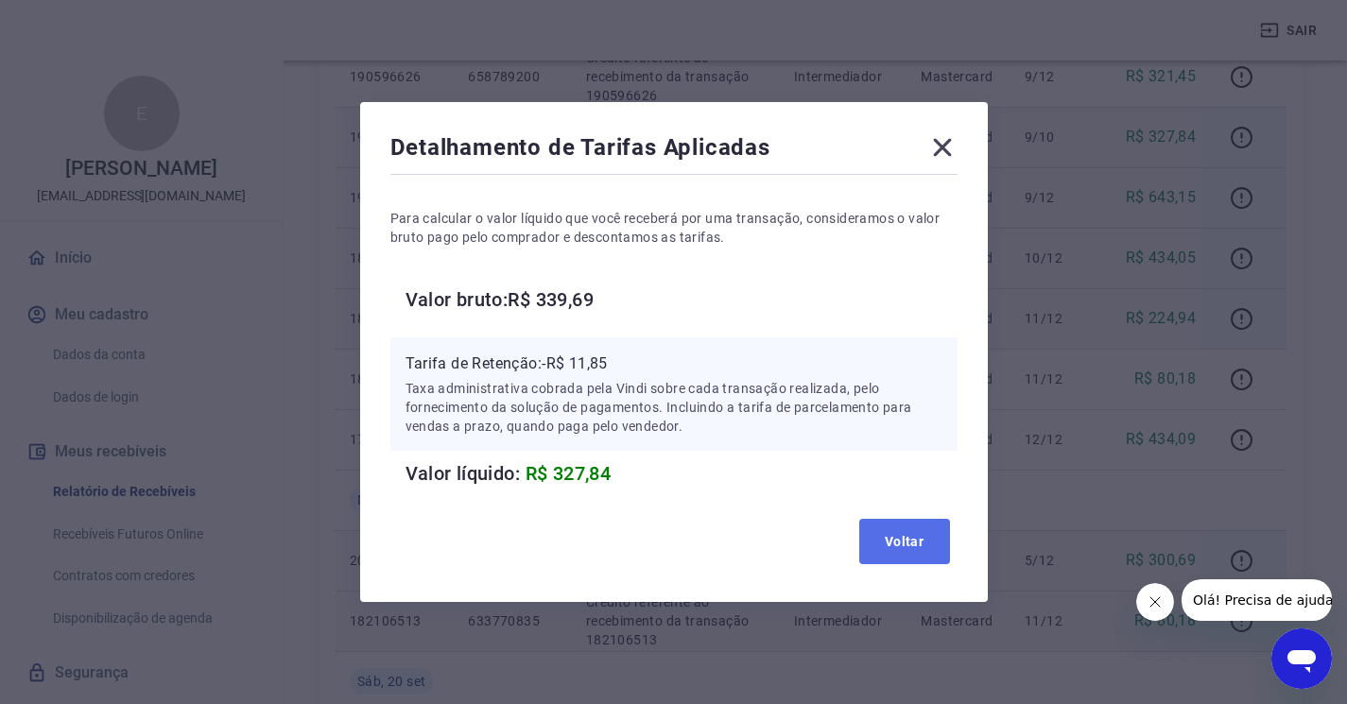
click at [911, 547] on button "Voltar" at bounding box center [904, 541] width 91 height 45
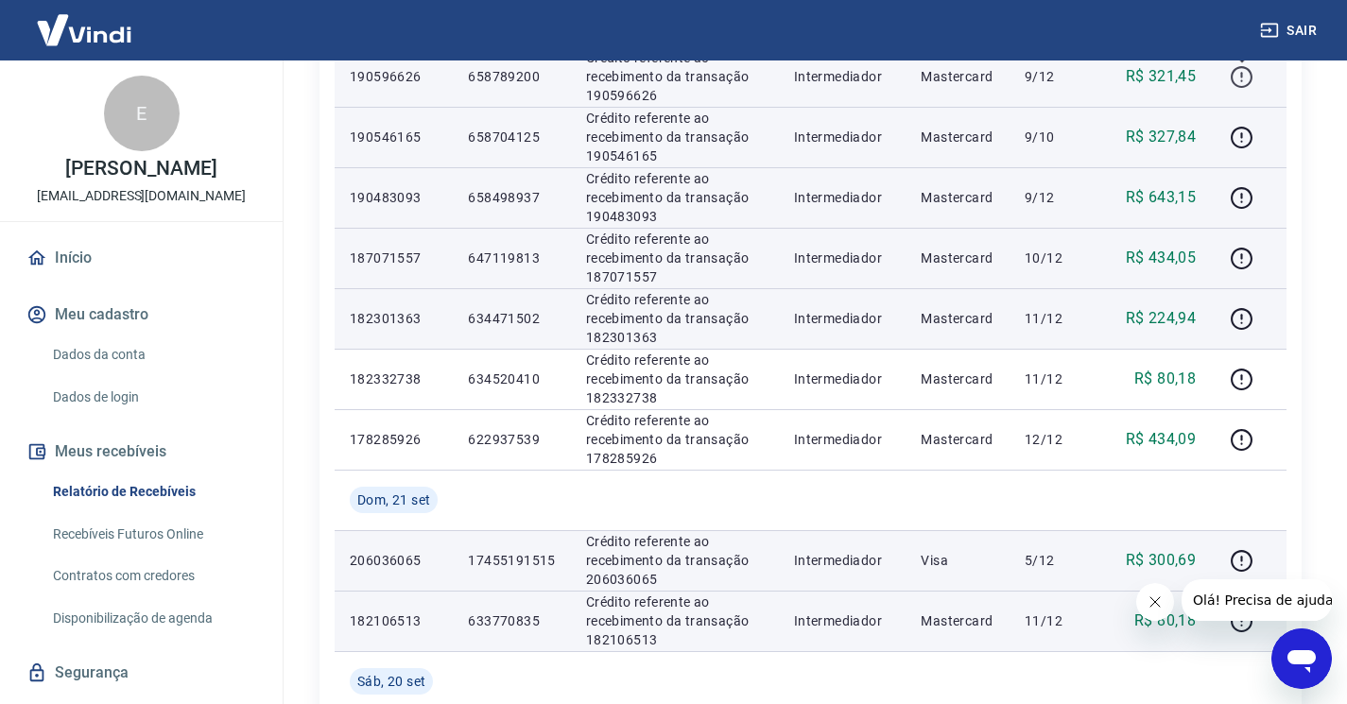
click at [1239, 78] on icon "button" at bounding box center [1242, 77] width 24 height 24
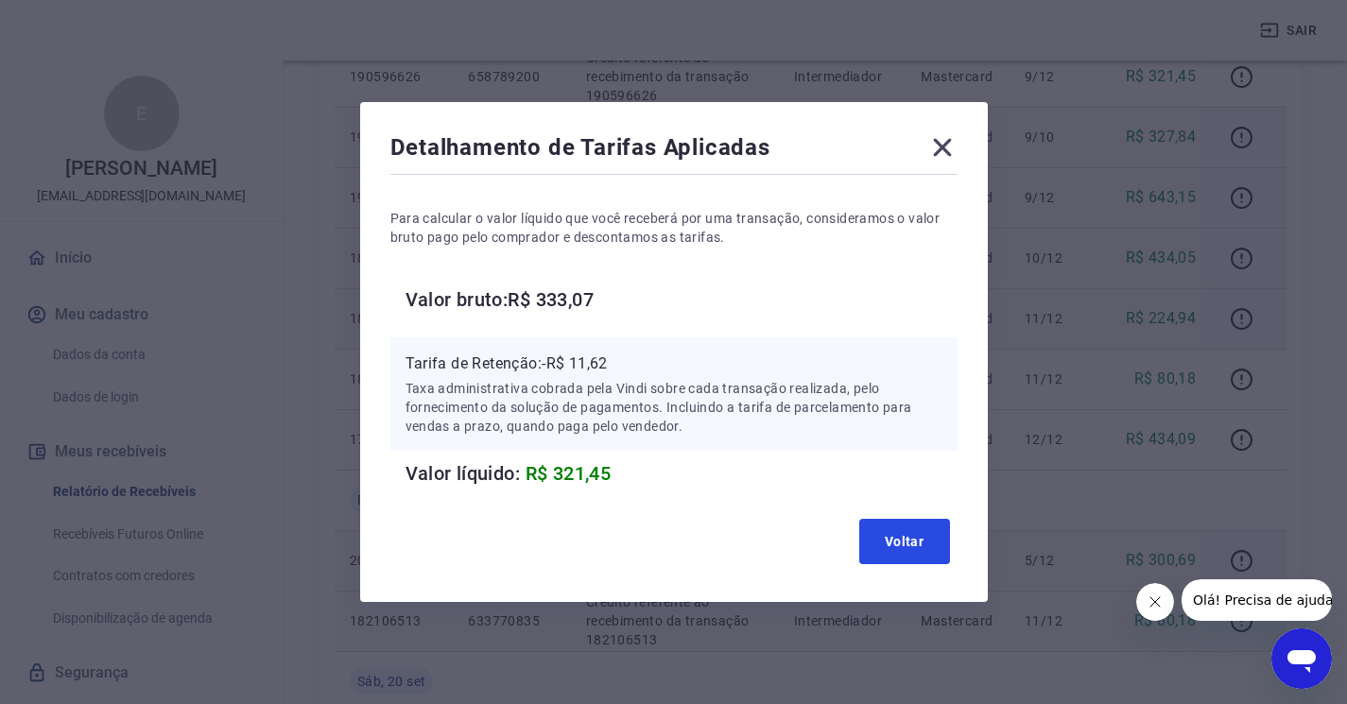
click at [908, 554] on button "Voltar" at bounding box center [904, 541] width 91 height 45
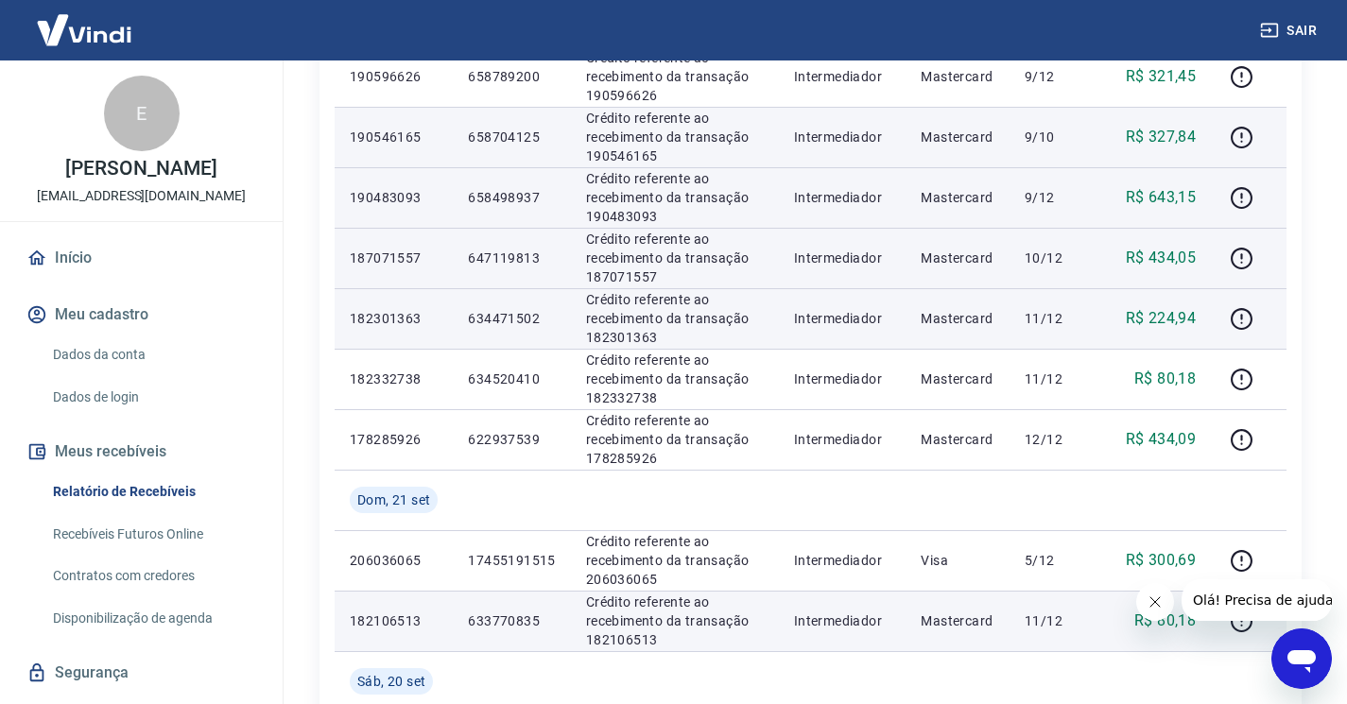
scroll to position [911, 0]
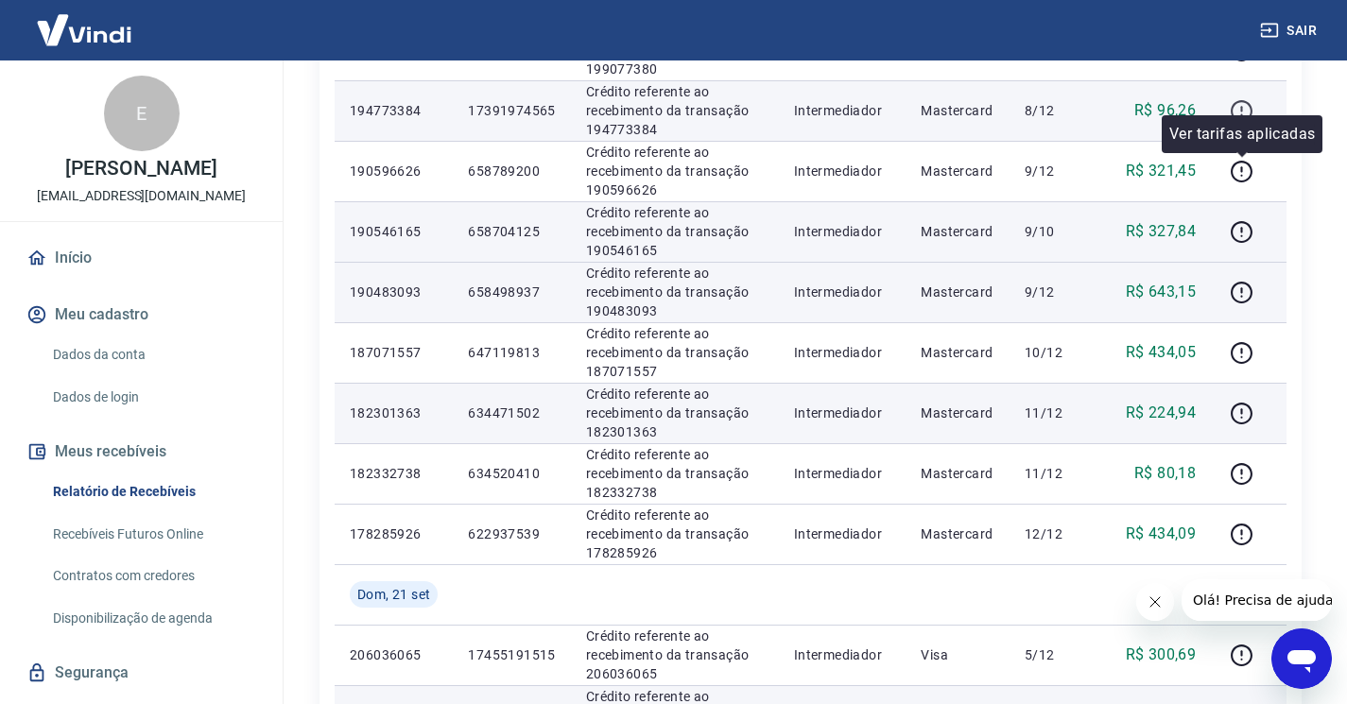
click at [1240, 110] on icon "button" at bounding box center [1242, 111] width 24 height 24
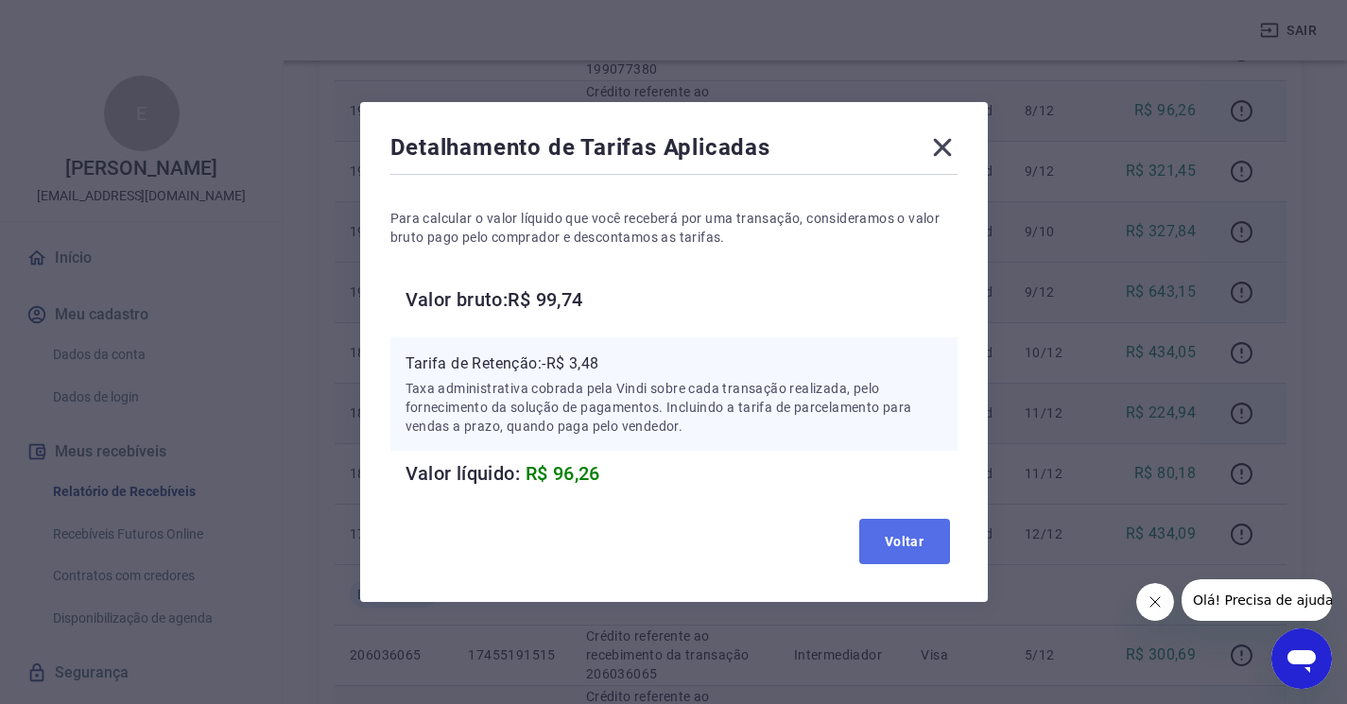
click at [930, 542] on button "Voltar" at bounding box center [904, 541] width 91 height 45
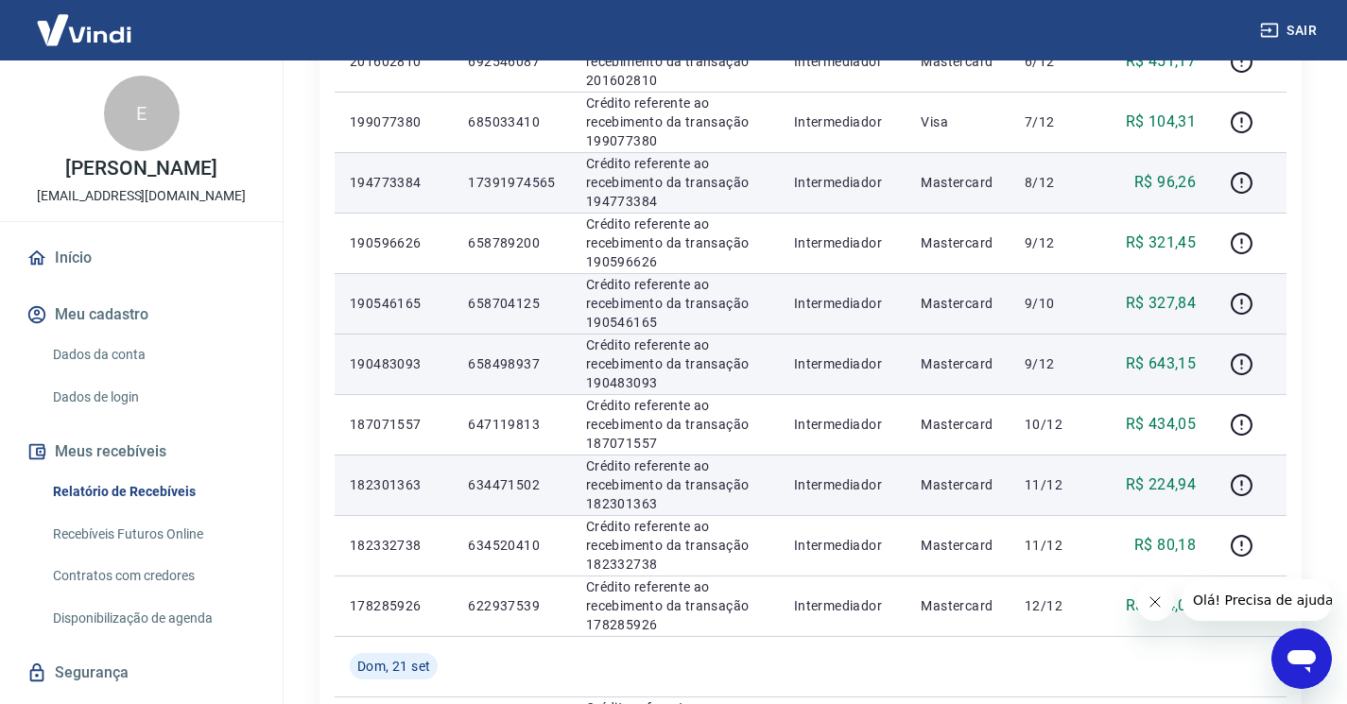
scroll to position [817, 0]
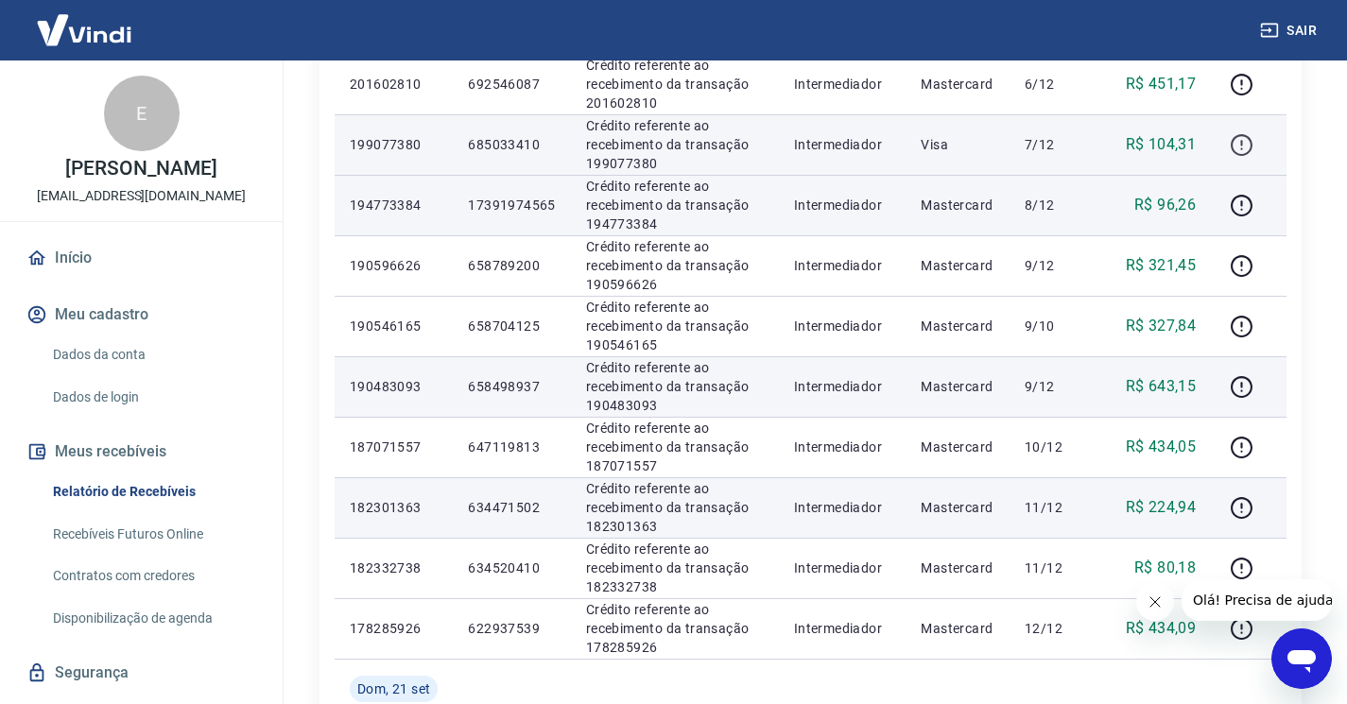
click at [1246, 145] on icon "button" at bounding box center [1242, 145] width 24 height 24
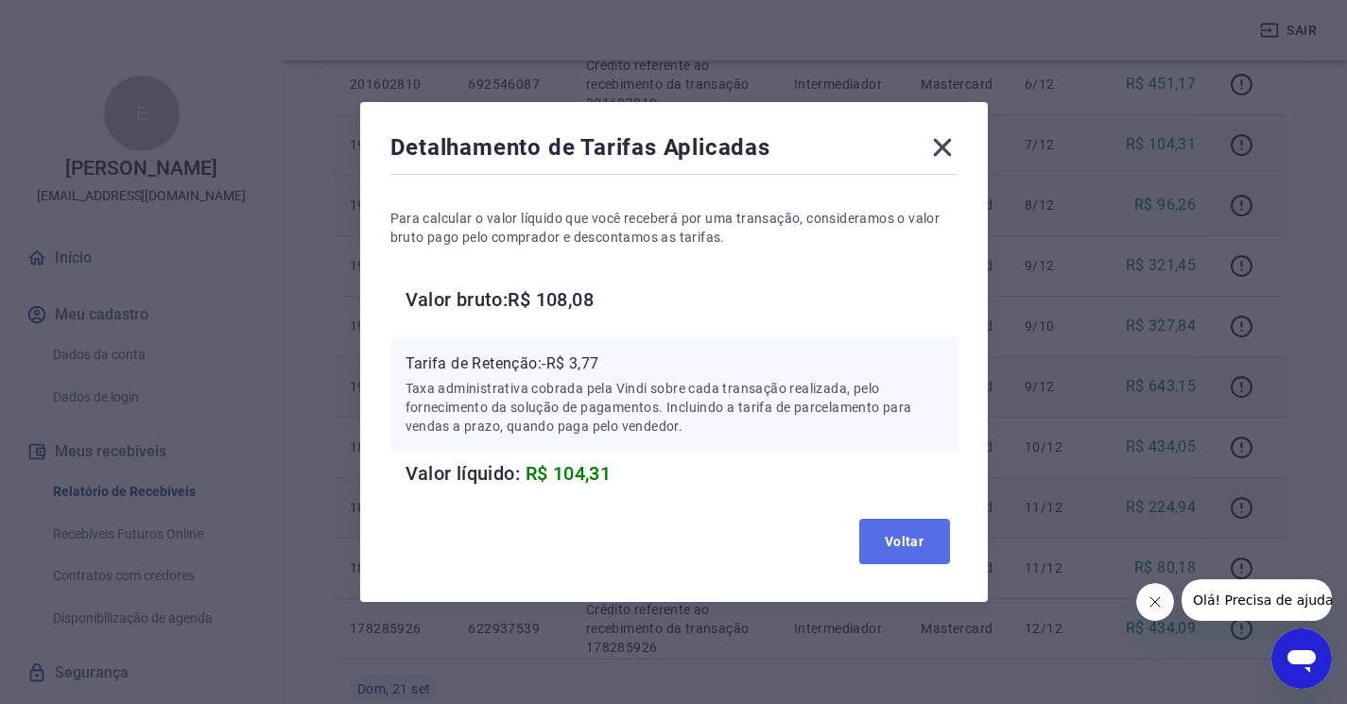
click at [933, 546] on button "Voltar" at bounding box center [904, 541] width 91 height 45
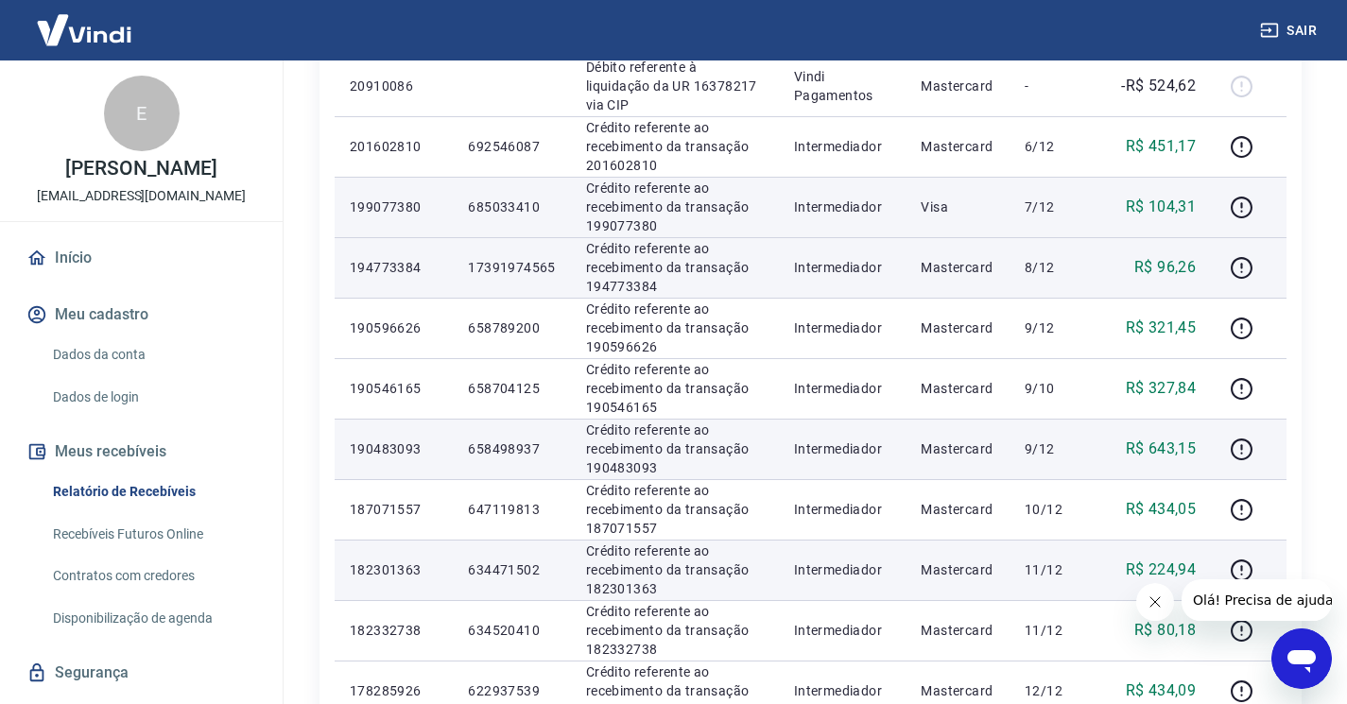
scroll to position [722, 0]
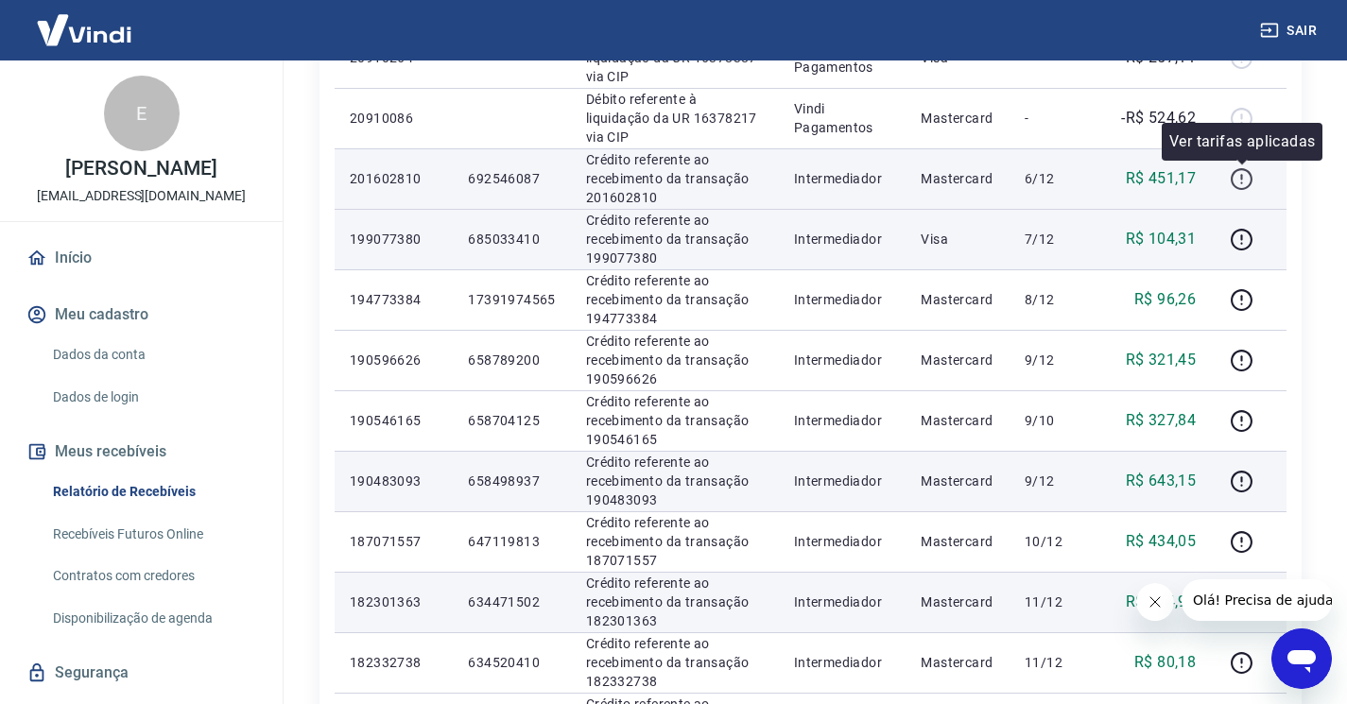
click at [1241, 177] on icon "button" at bounding box center [1242, 179] width 24 height 24
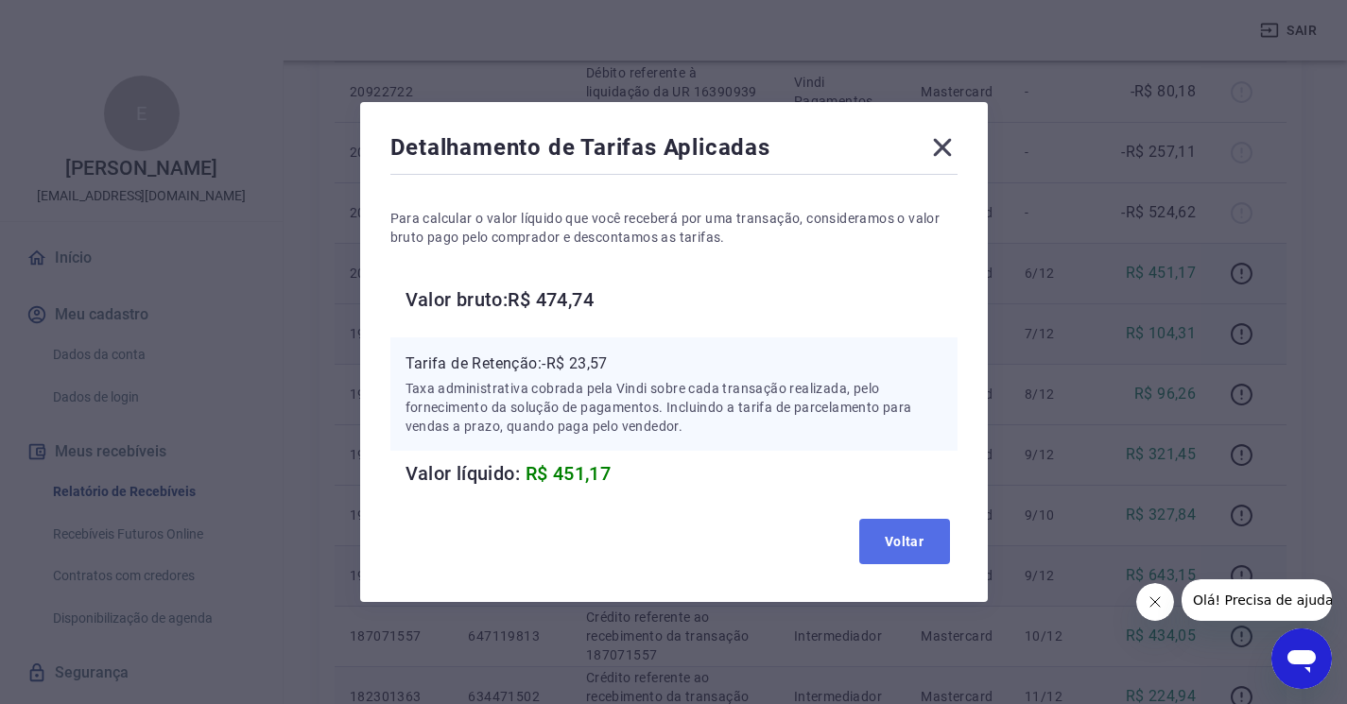
click at [909, 547] on button "Voltar" at bounding box center [904, 541] width 91 height 45
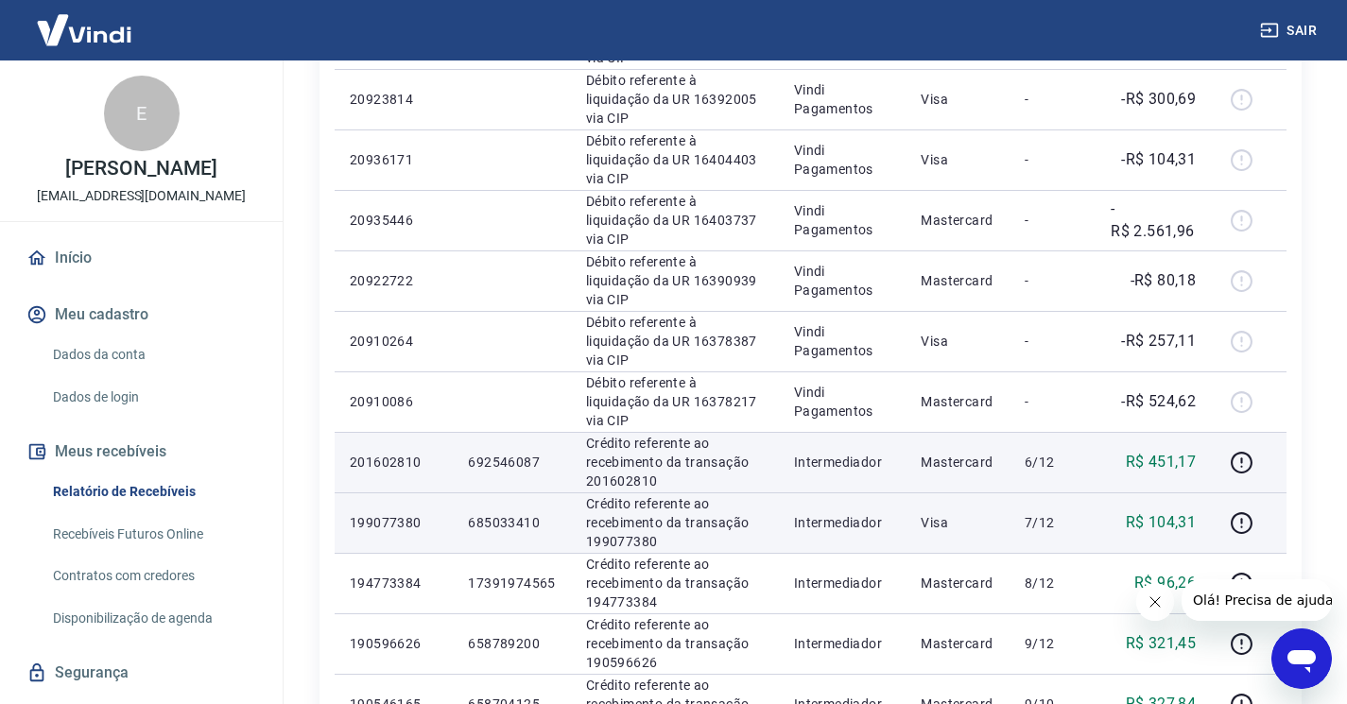
scroll to position [155, 0]
